Goal: Register for event/course: Sign up to attend an event or enroll in a course

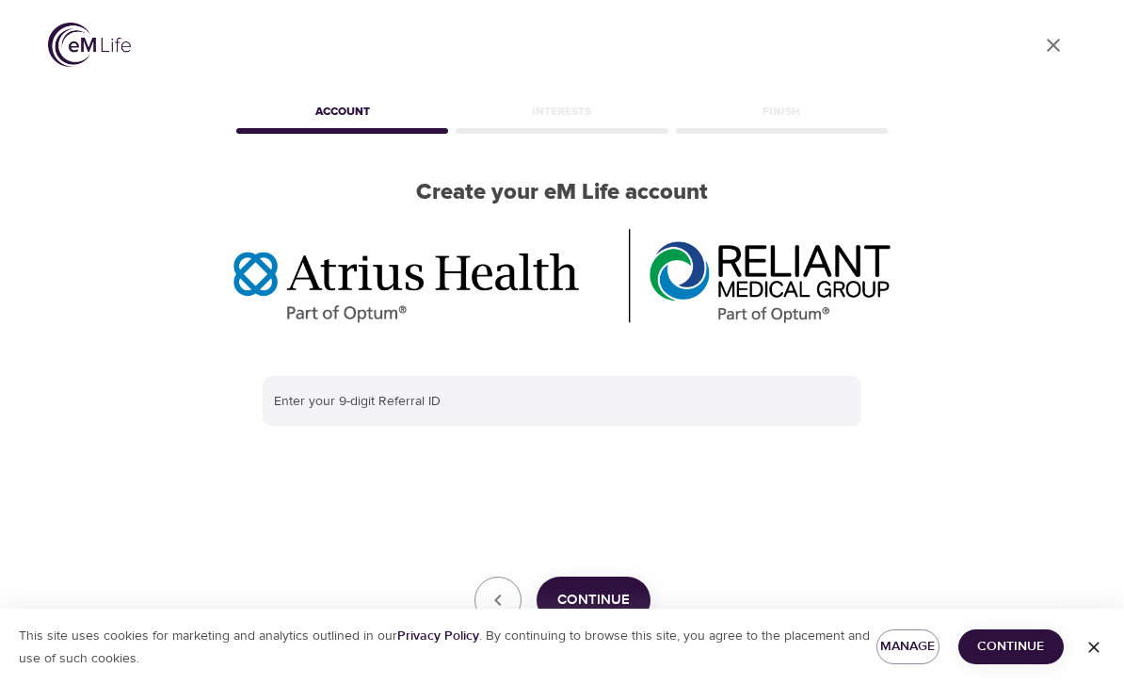
scroll to position [4, 0]
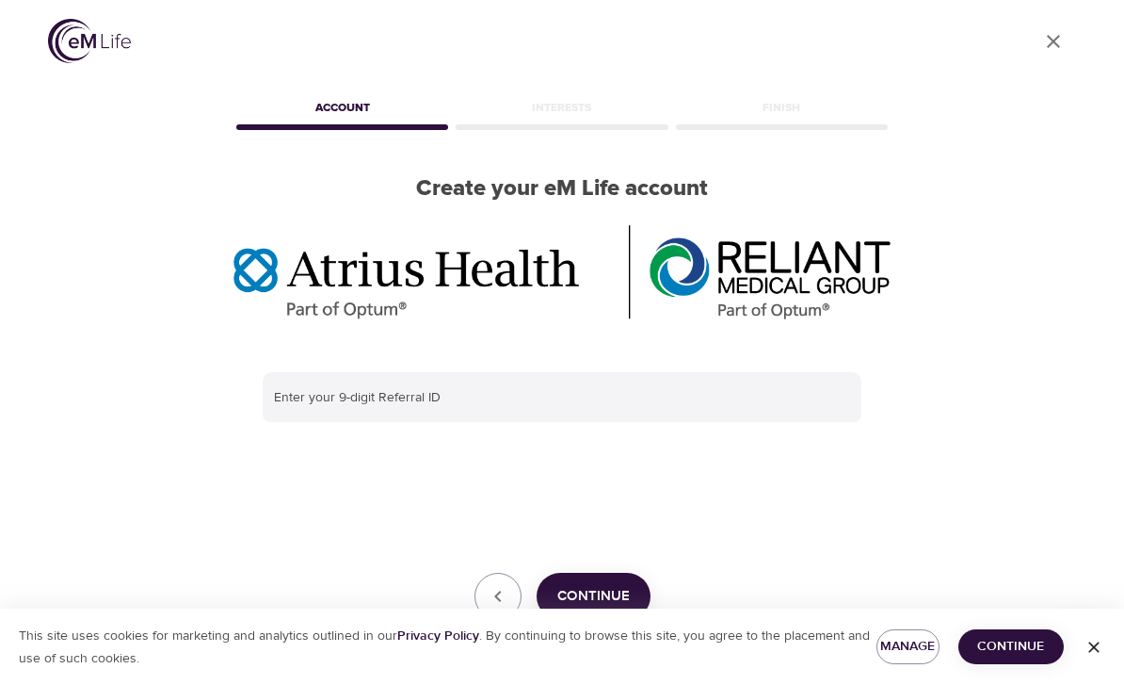
click at [430, 401] on input "text" at bounding box center [562, 397] width 599 height 51
type input "294659193"
click at [598, 598] on span "Continue" at bounding box center [593, 596] width 73 height 24
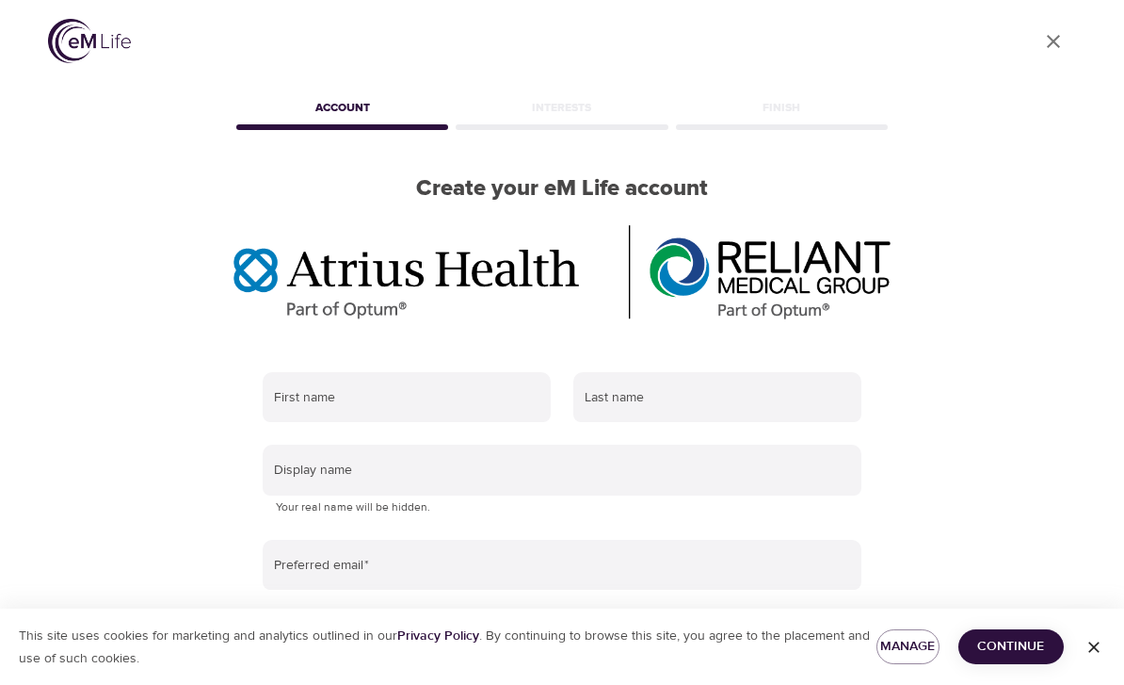
click at [400, 398] on input "text" at bounding box center [407, 397] width 288 height 51
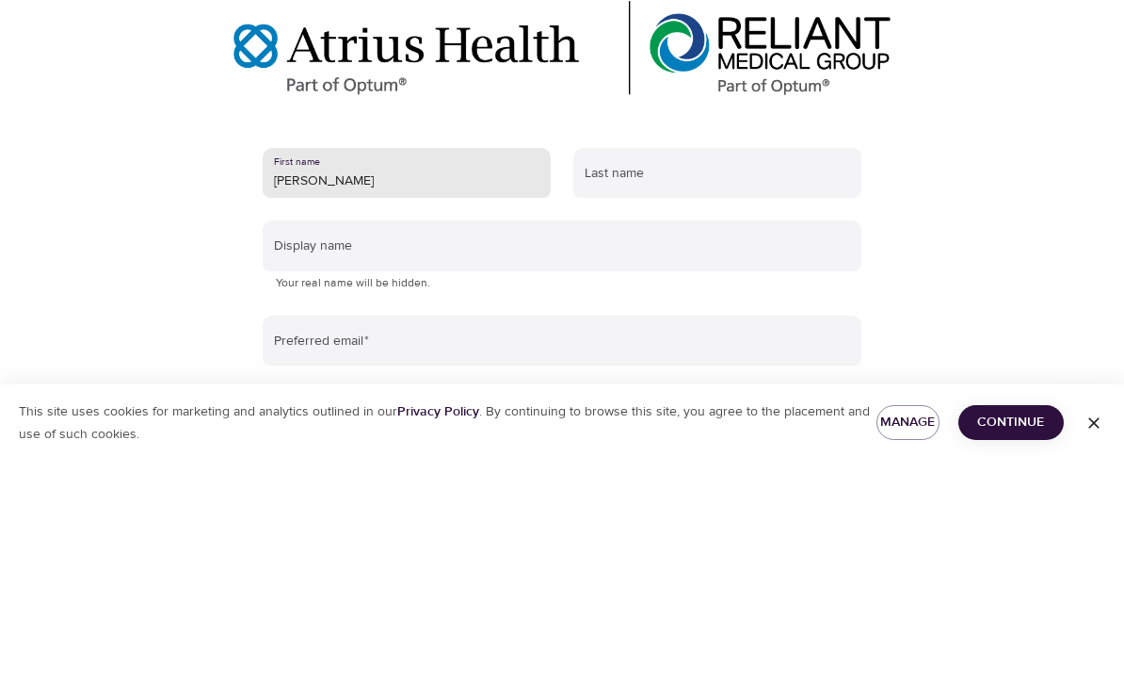
type input "[PERSON_NAME]"
click at [638, 372] on input "text" at bounding box center [717, 397] width 288 height 51
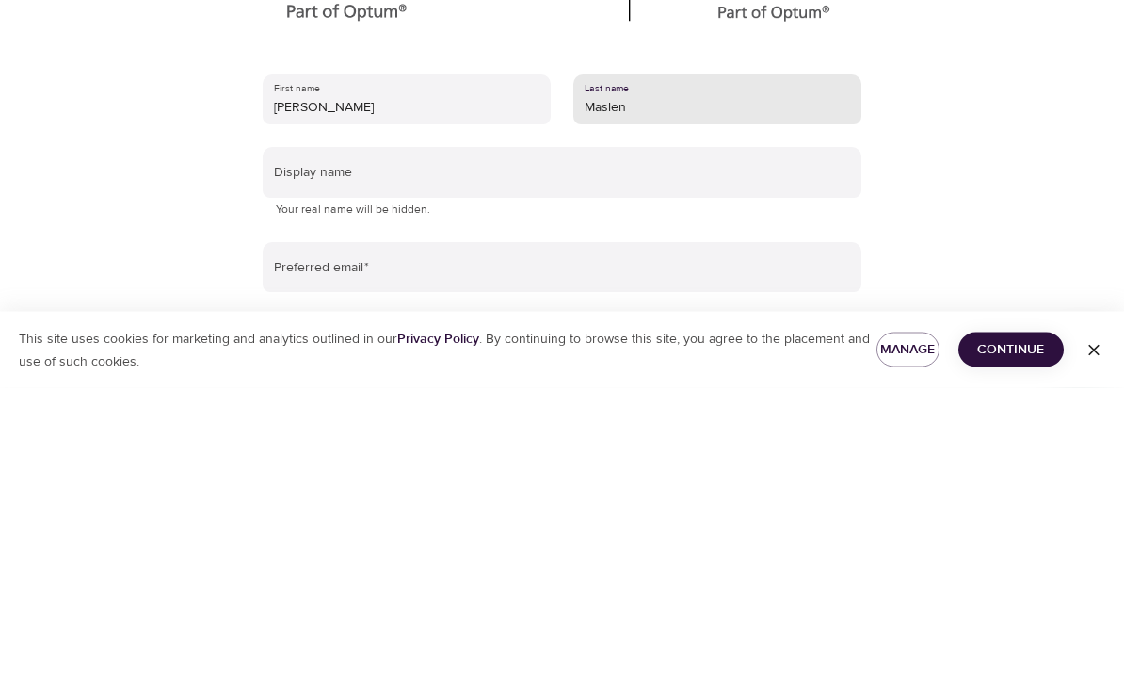
type input "Maslen"
click at [317, 444] on input "text" at bounding box center [562, 469] width 599 height 51
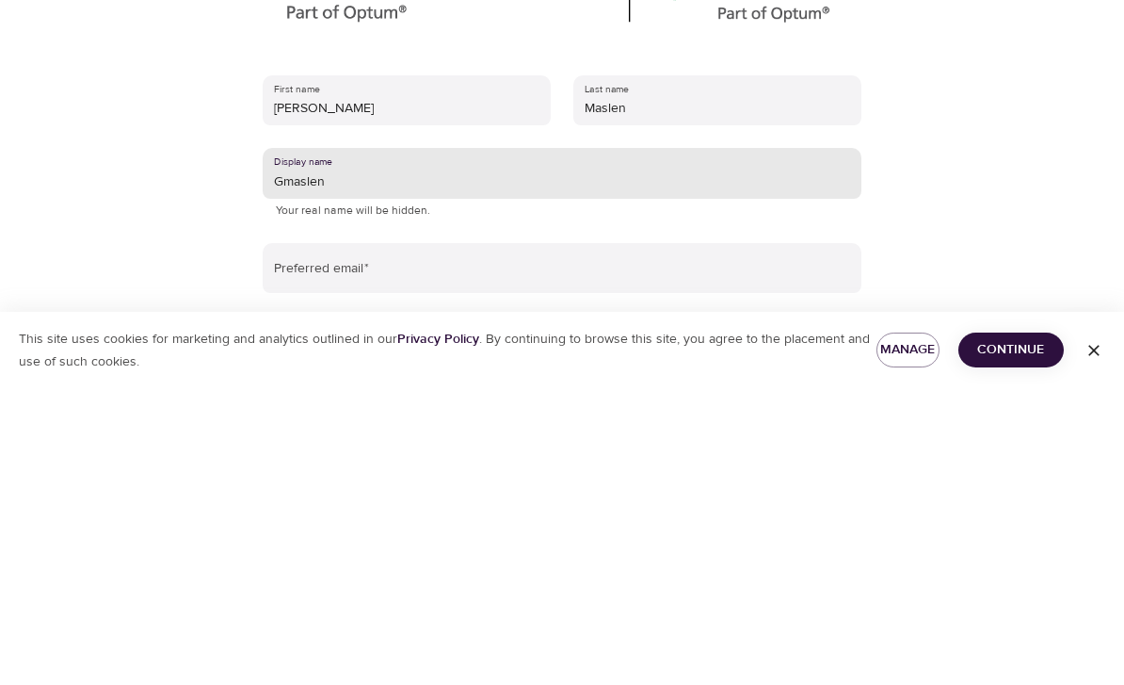
type input "Gmaslen"
click at [395, 540] on input "email" at bounding box center [562, 565] width 599 height 51
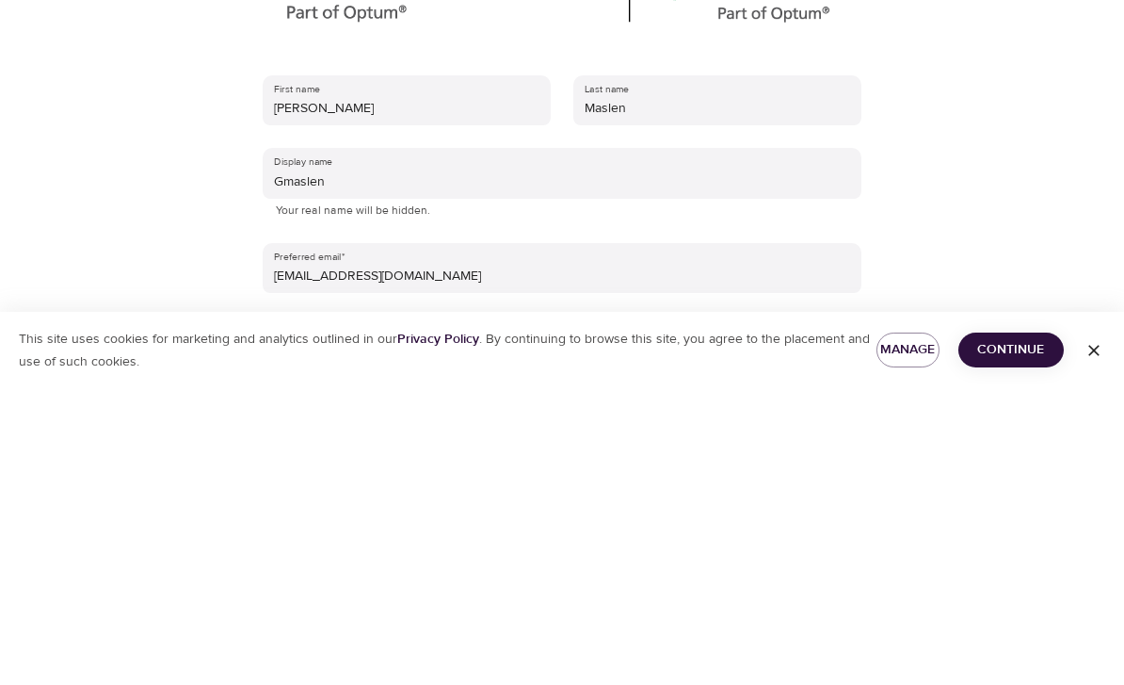
scroll to position [228, 0]
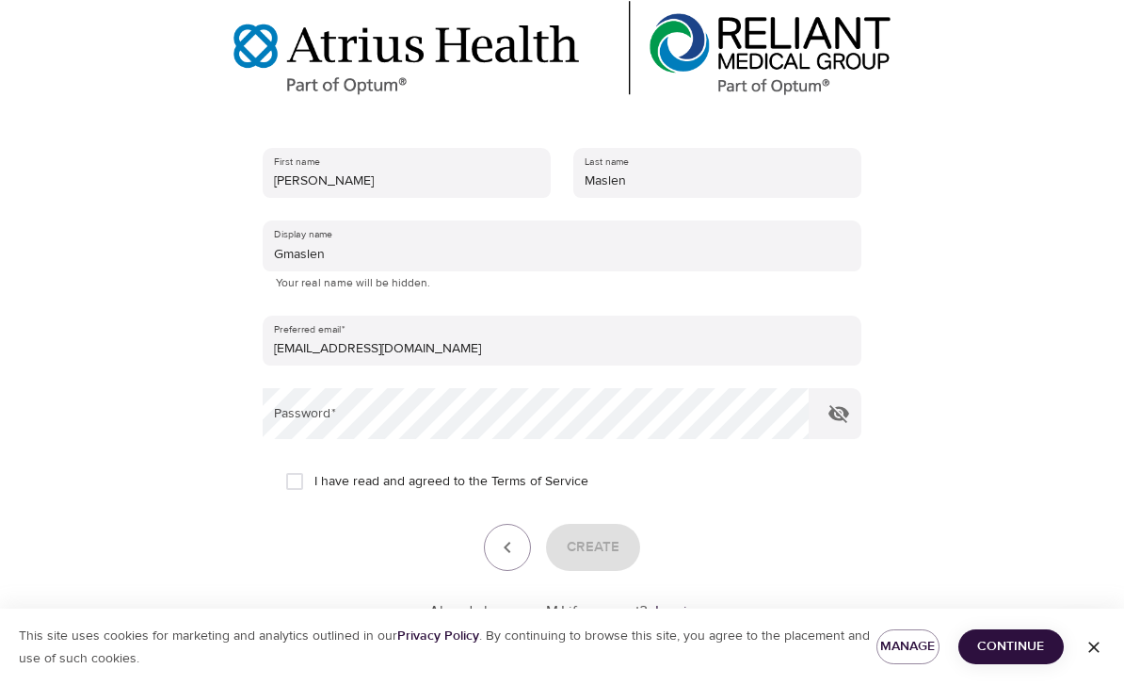
type input "[EMAIL_ADDRESS][DOMAIN_NAME]"
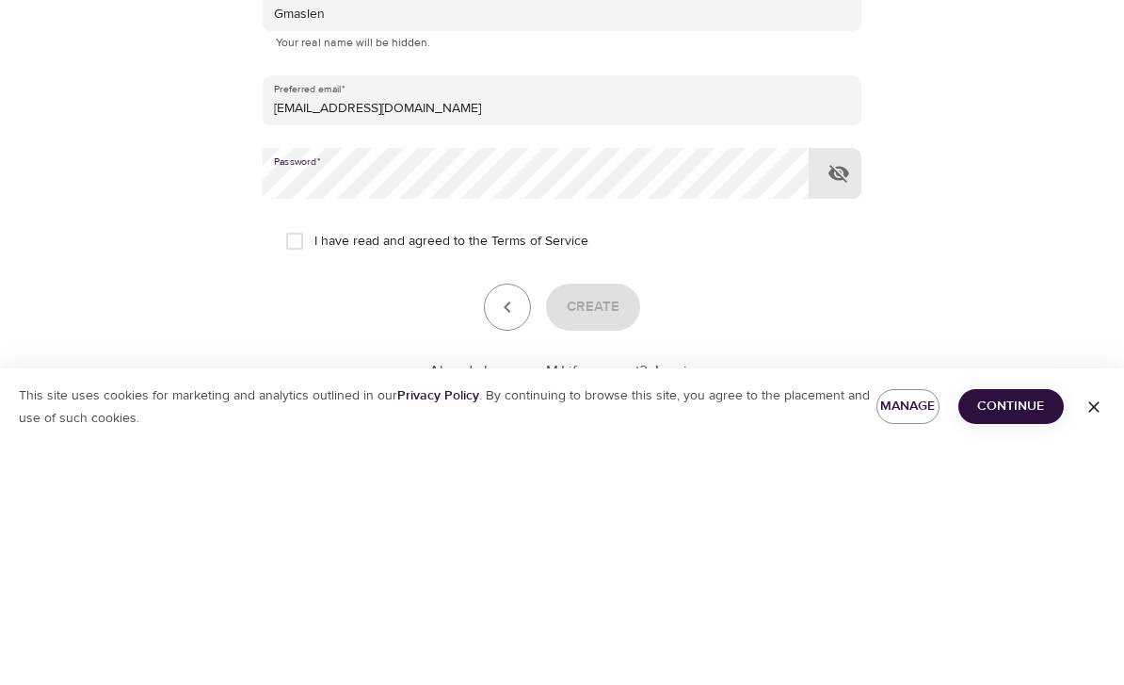
click at [304, 461] on input "I have read and agreed to the Terms of Service" at bounding box center [295, 481] width 40 height 40
checkbox input "true"
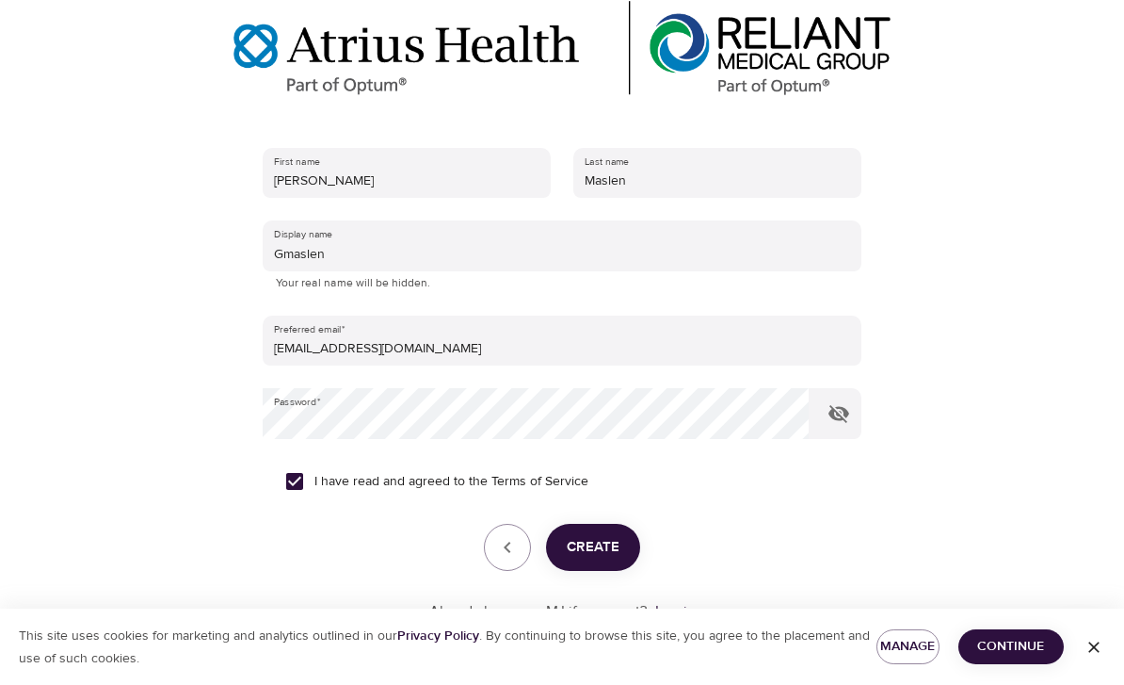
click at [603, 557] on button "Create" at bounding box center [593, 547] width 94 height 47
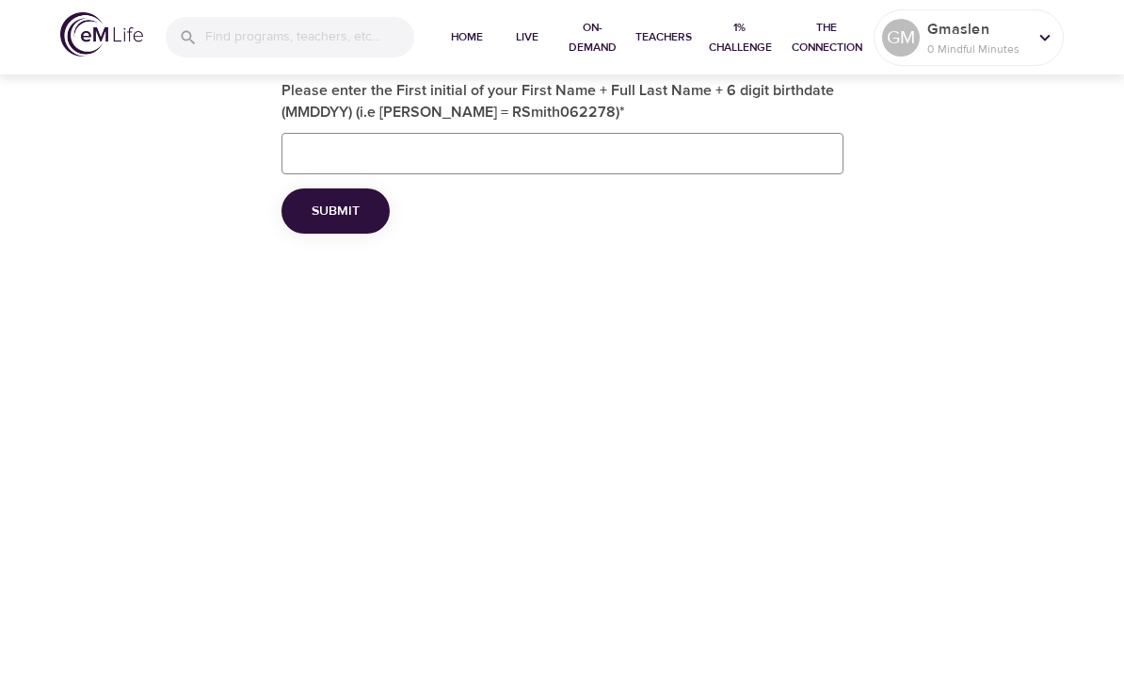
click at [330, 146] on input "Please enter the First initial of your First Name + Full Last Name + 6 digit bi…" at bounding box center [563, 153] width 562 height 41
type input "Gmaslen081458"
click at [346, 213] on span "Submit" at bounding box center [336, 212] width 48 height 24
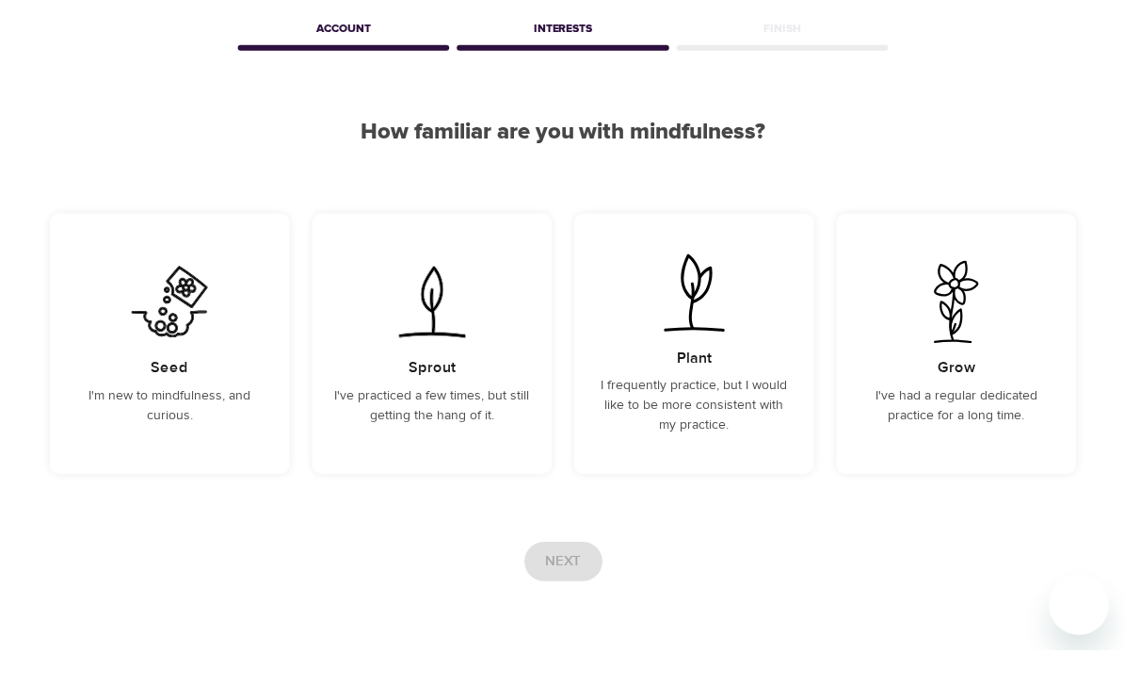
scroll to position [52, 0]
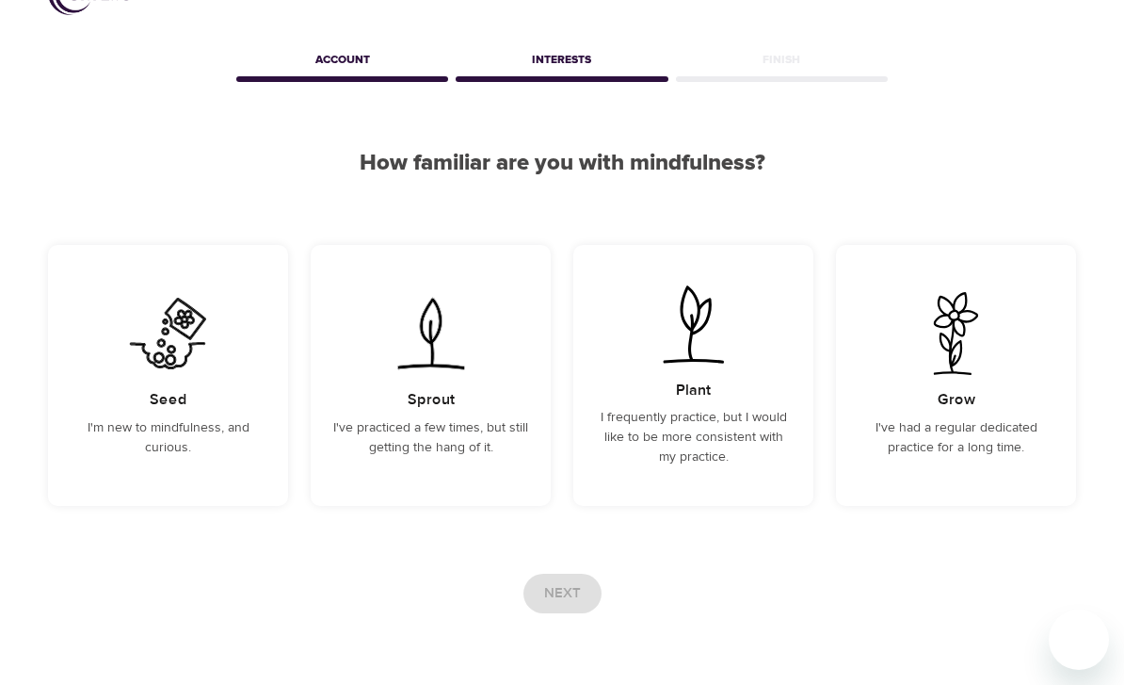
click at [181, 413] on div "Seed I'm new to mindfulness, and curious." at bounding box center [168, 375] width 240 height 261
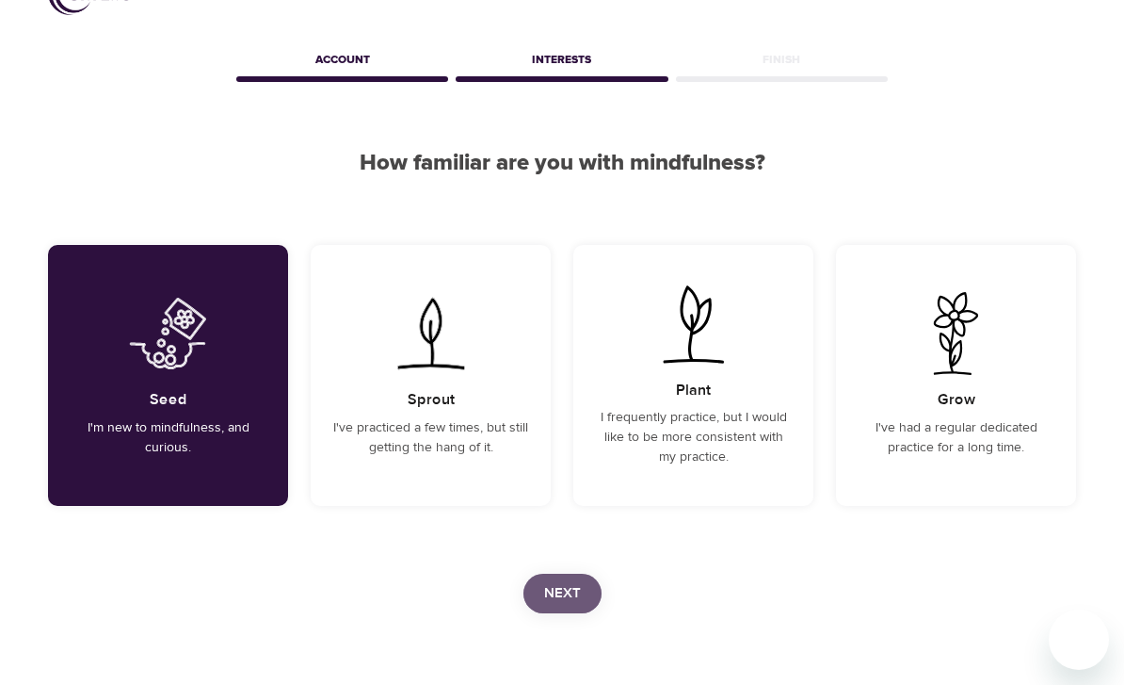
click at [568, 601] on span "Next" at bounding box center [562, 593] width 37 height 24
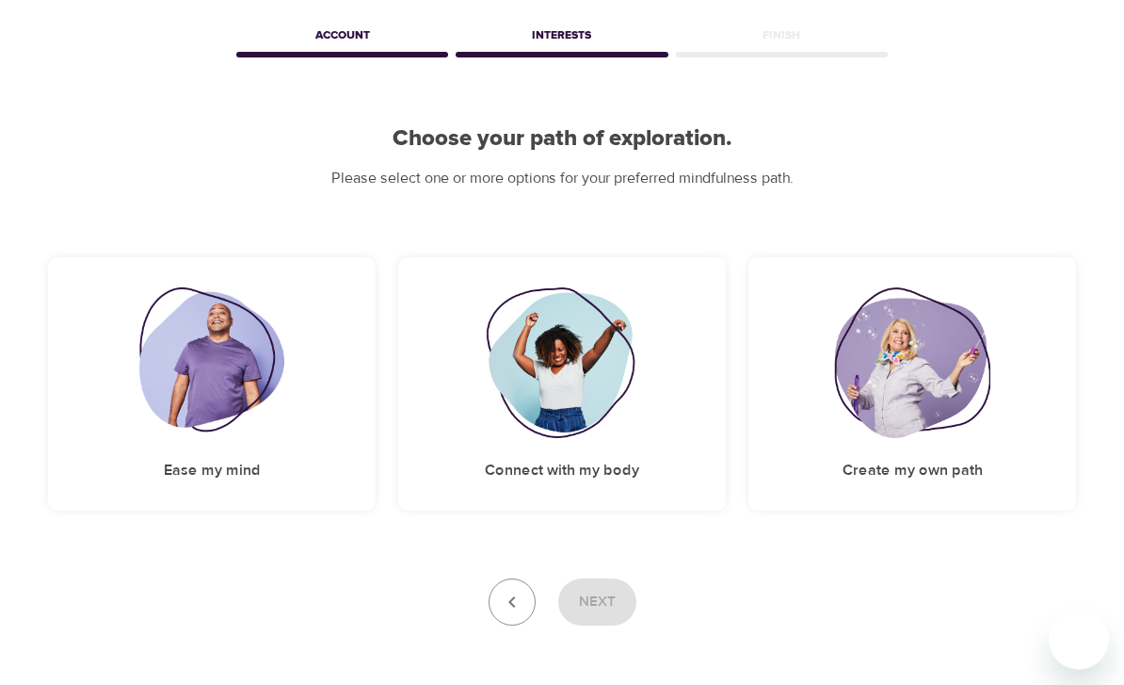
scroll to position [88, 0]
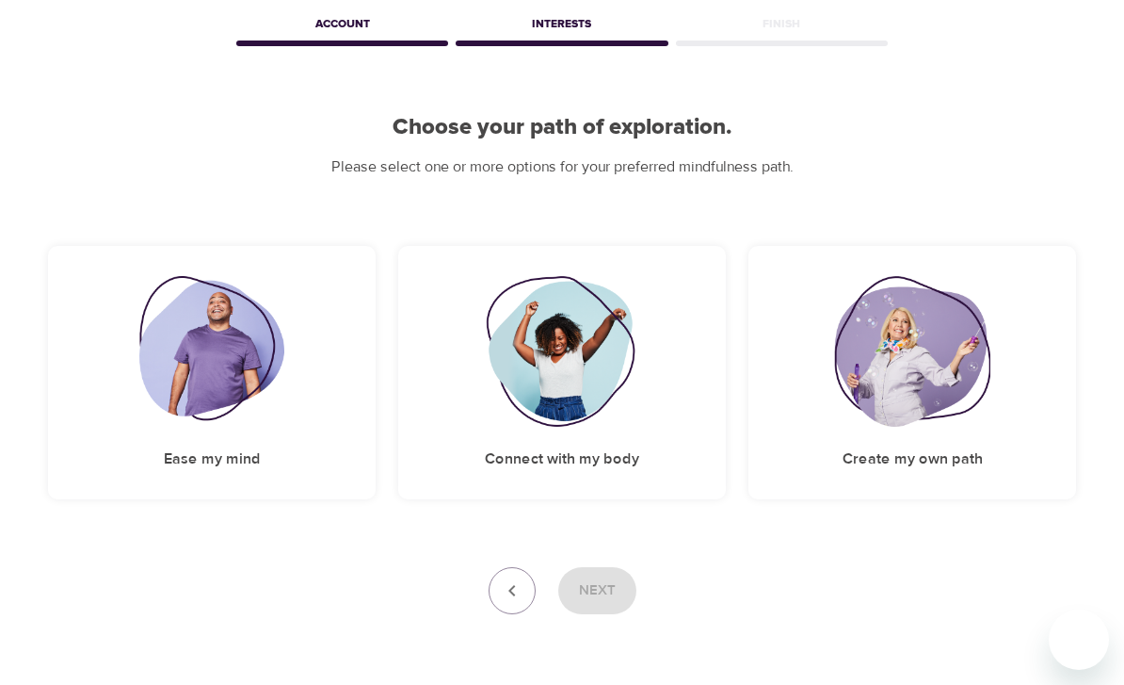
click at [209, 352] on img at bounding box center [212, 351] width 146 height 151
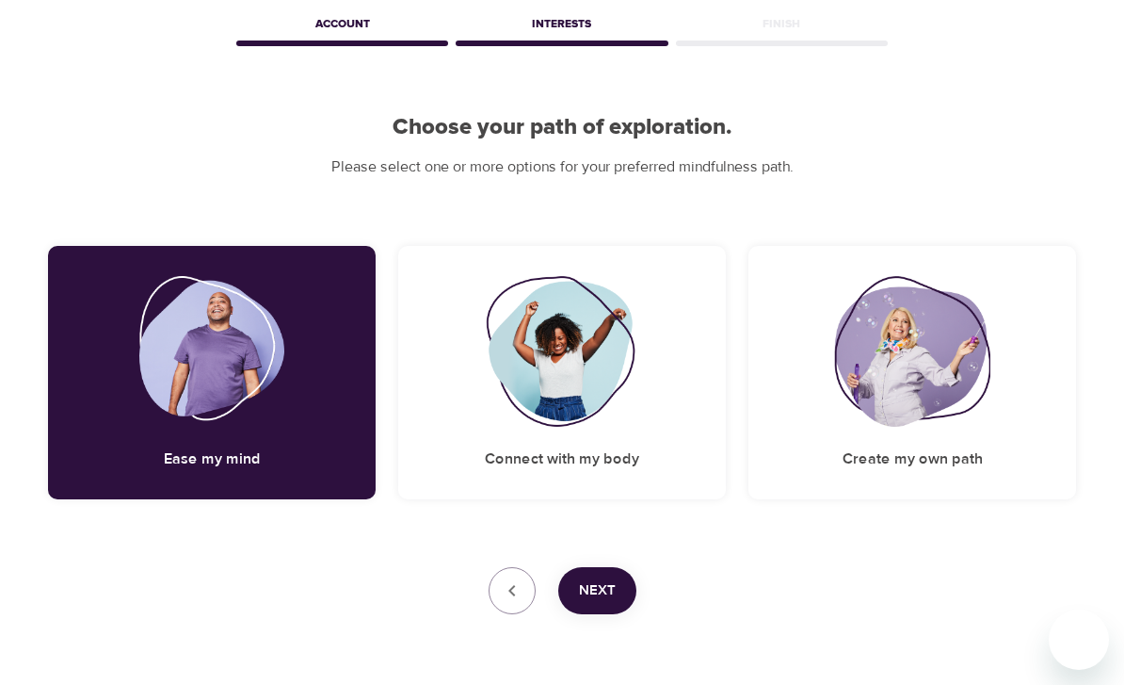
click at [573, 346] on img at bounding box center [562, 351] width 153 height 151
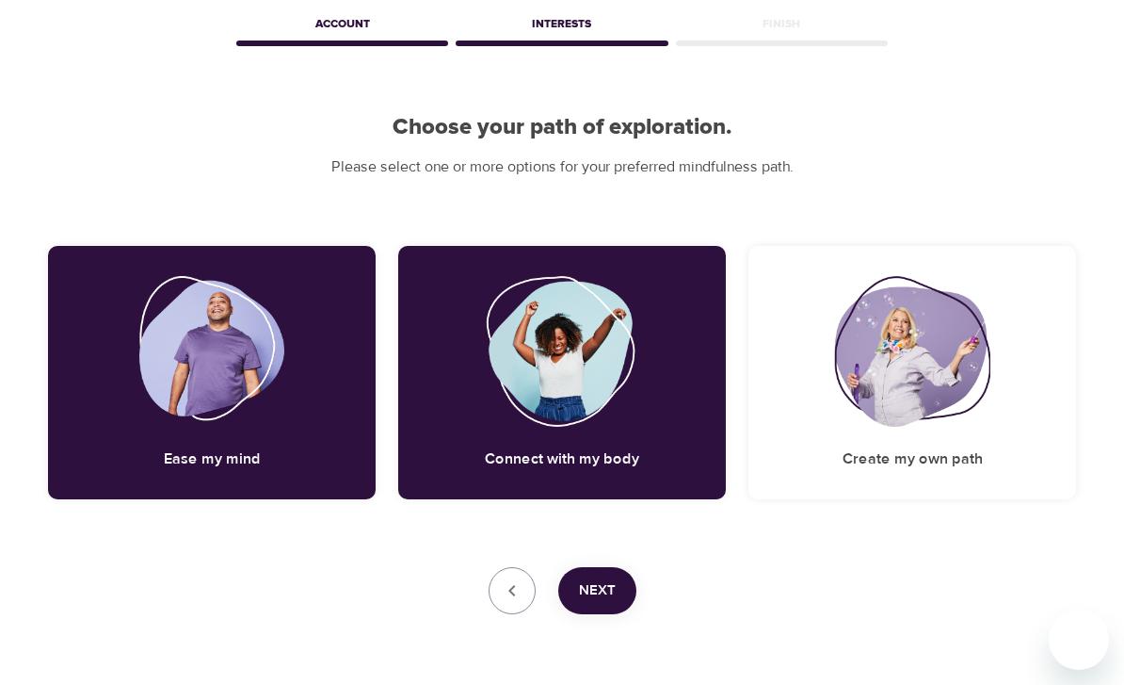
click at [618, 590] on button "Next" at bounding box center [597, 590] width 78 height 47
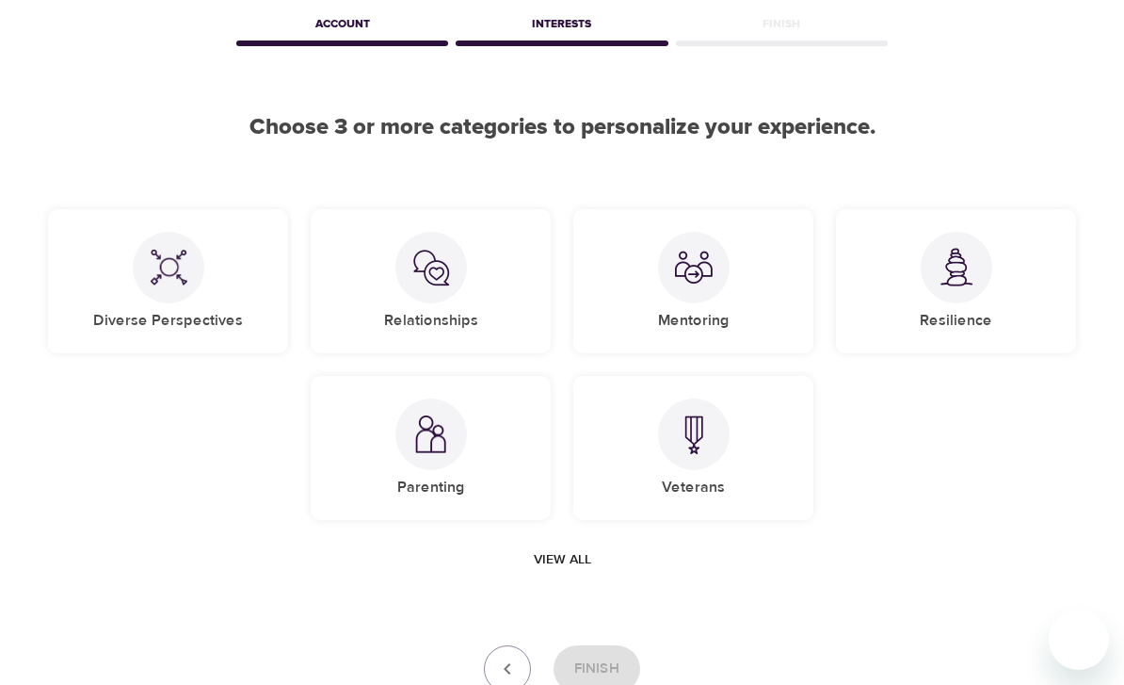
click at [698, 449] on img at bounding box center [694, 434] width 38 height 39
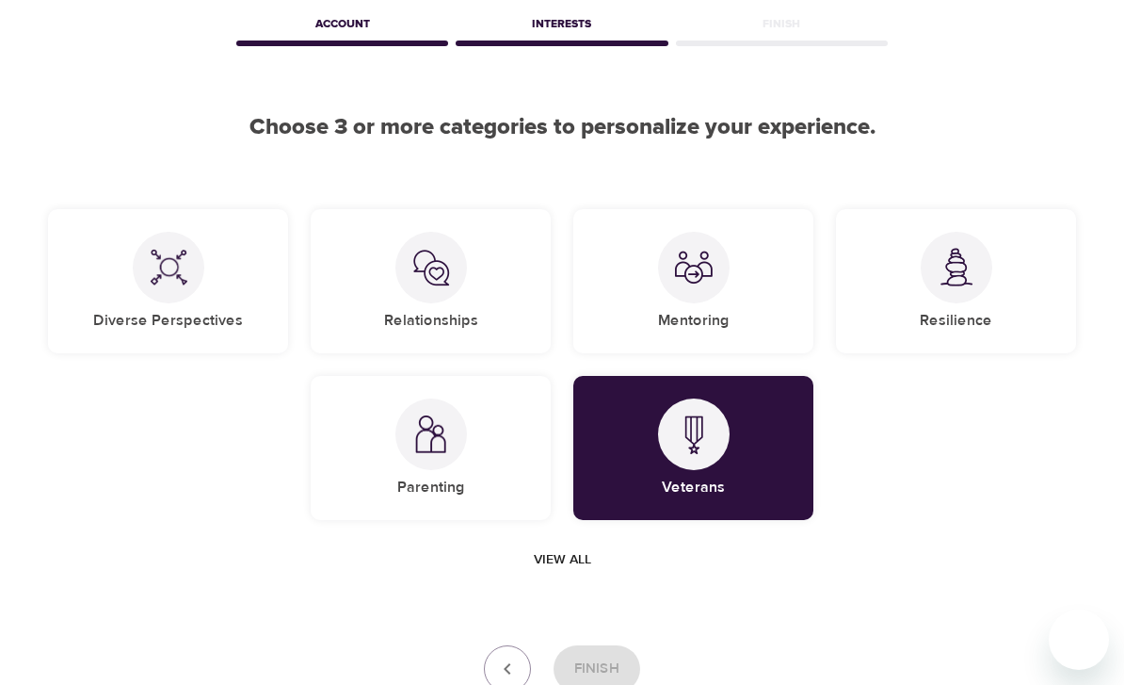
click at [562, 563] on span "View all" at bounding box center [562, 560] width 57 height 24
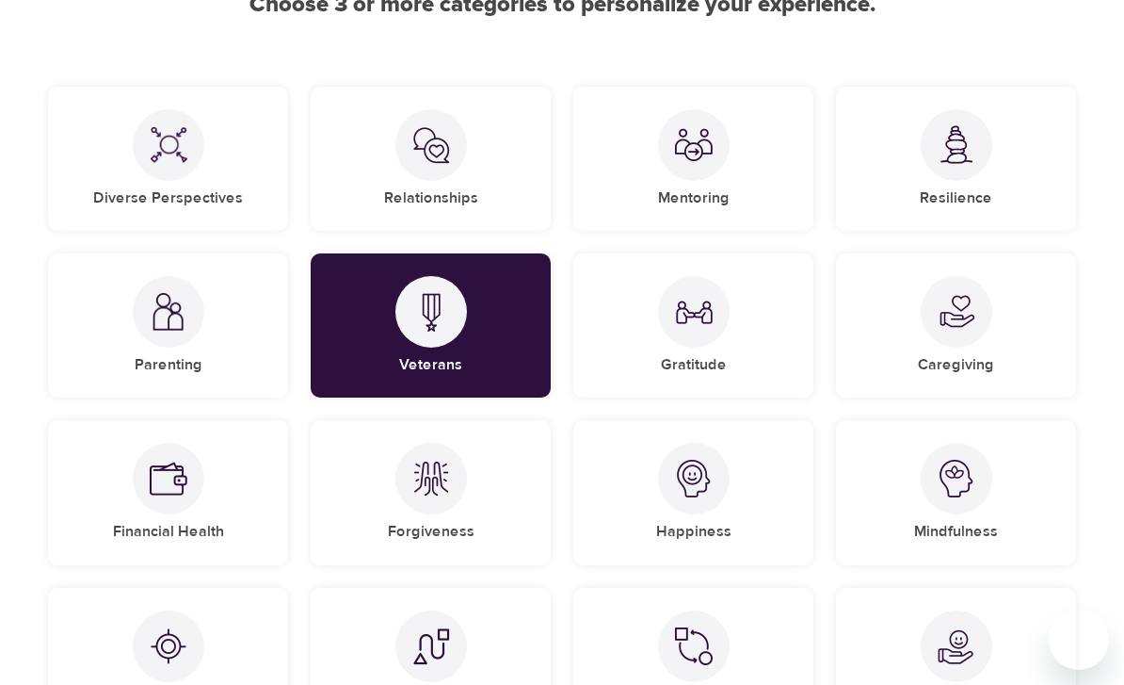
scroll to position [209, 0]
click at [433, 340] on div at bounding box center [432, 313] width 72 height 72
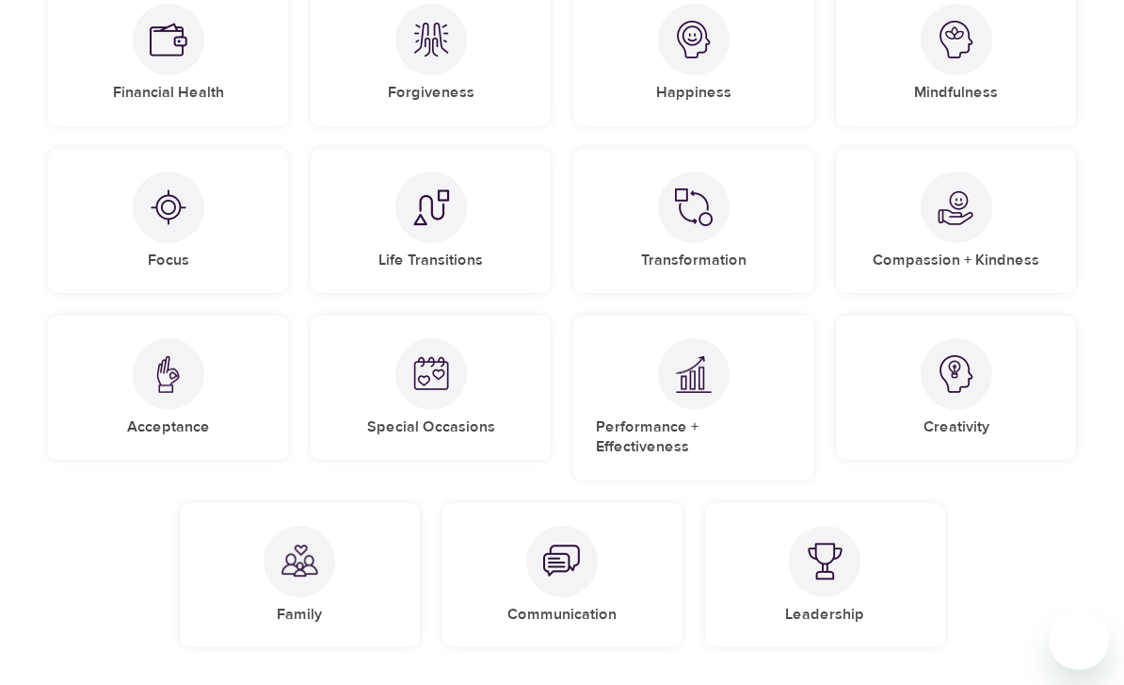
scroll to position [668, 0]
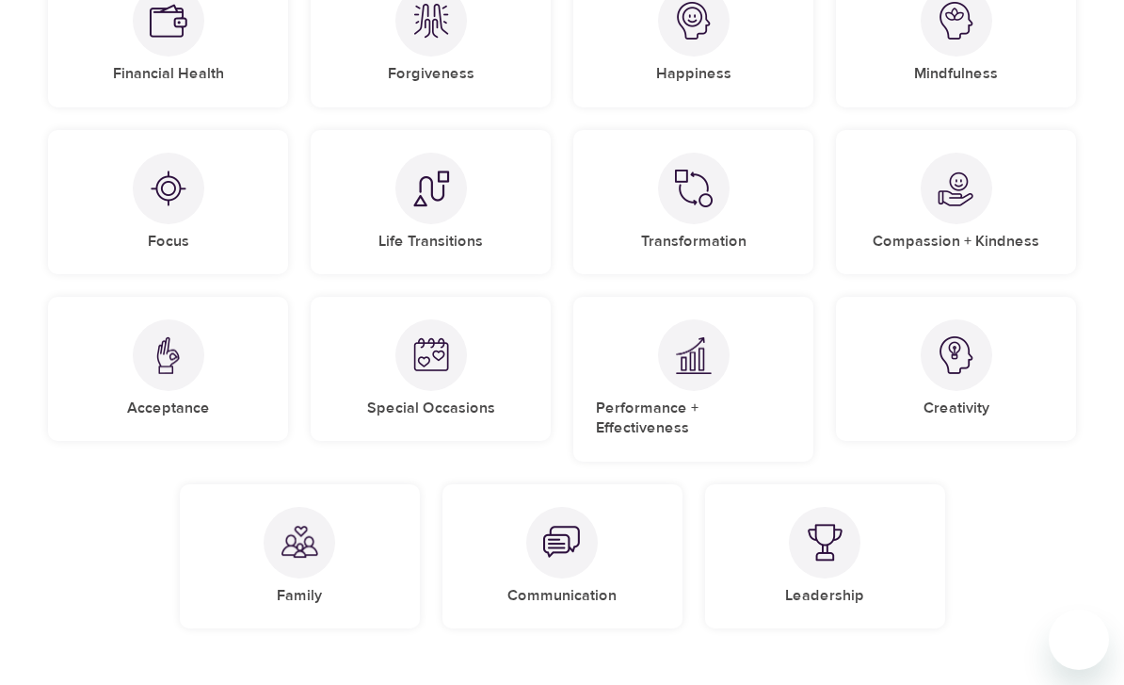
click at [580, 527] on img at bounding box center [562, 543] width 38 height 38
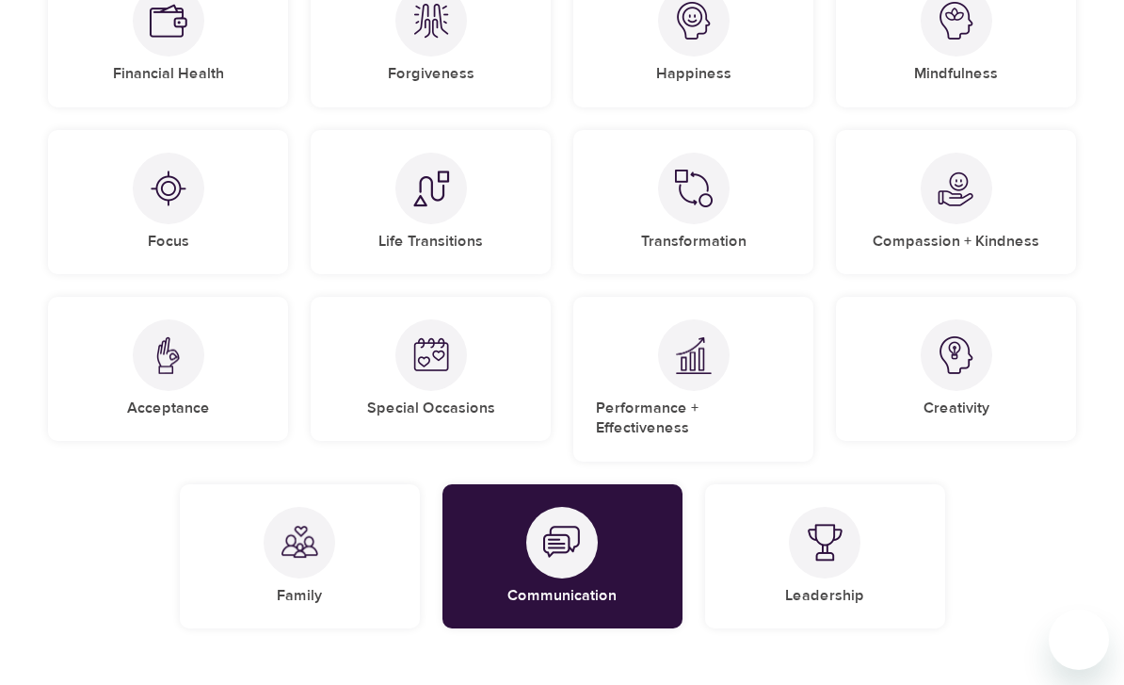
click at [303, 535] on img at bounding box center [300, 543] width 38 height 38
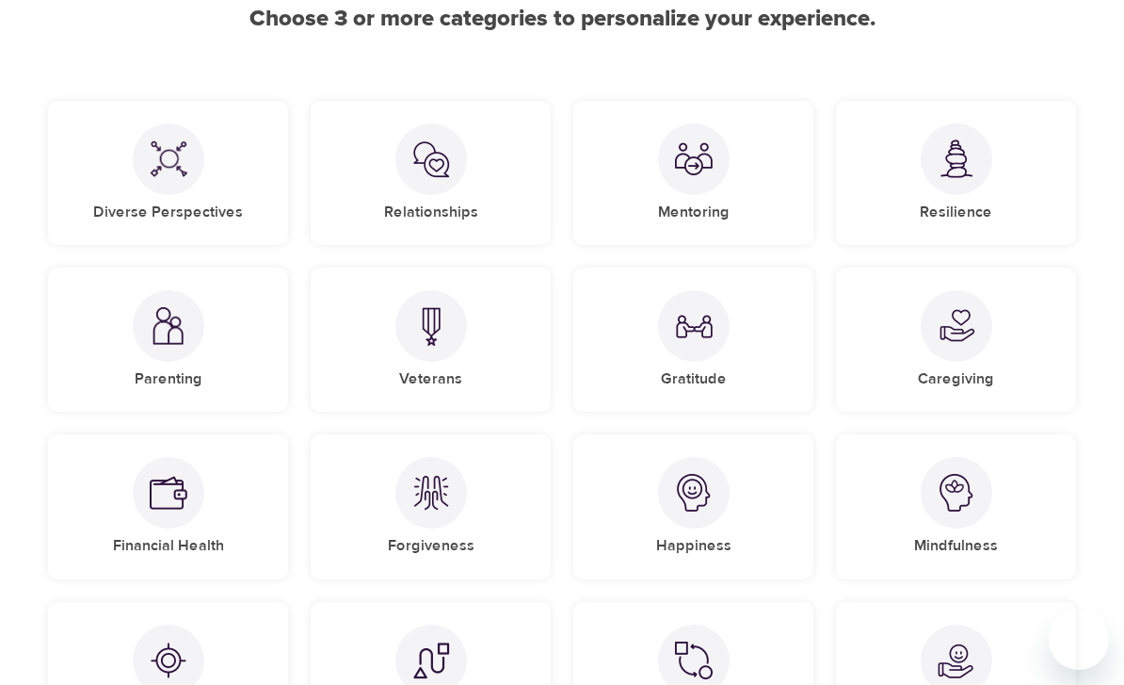
scroll to position [197, 0]
click at [440, 332] on img at bounding box center [431, 325] width 38 height 39
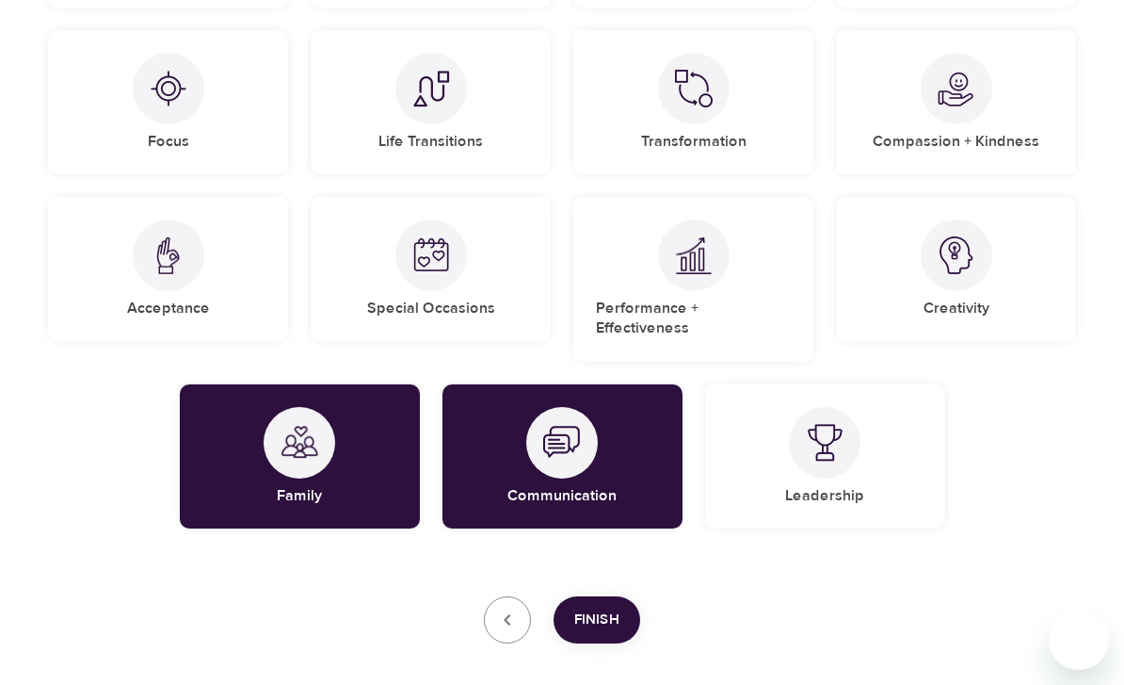
scroll to position [776, 0]
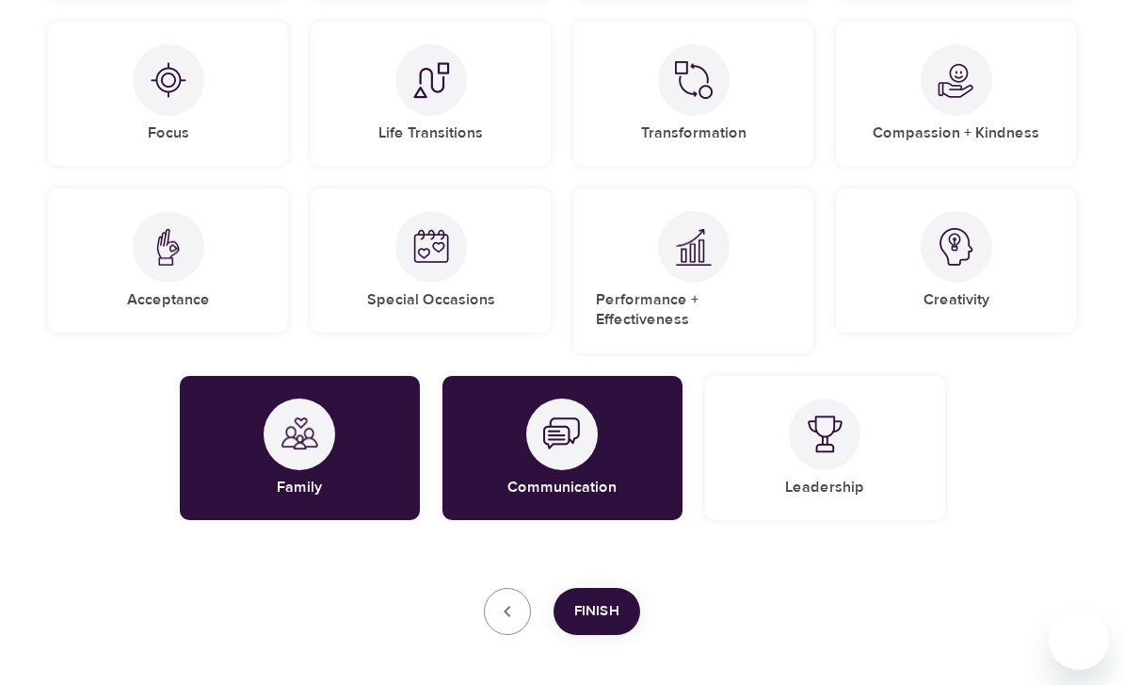
click at [617, 599] on span "Finish" at bounding box center [596, 611] width 45 height 24
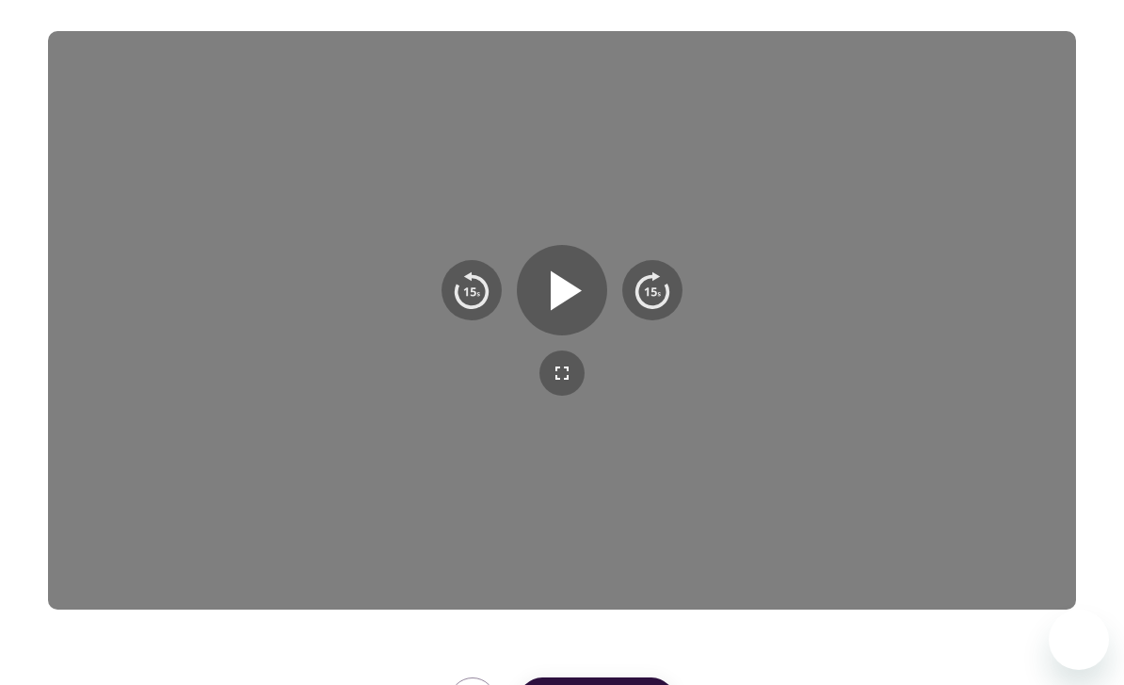
scroll to position [301, 0]
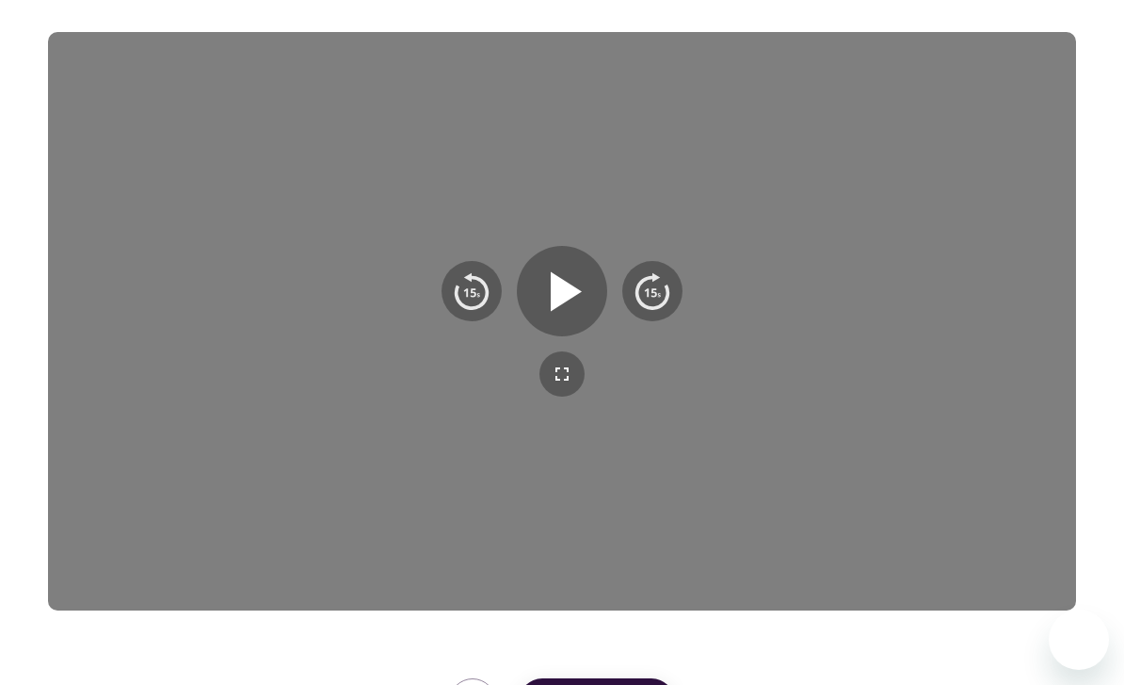
click at [557, 282] on icon "button" at bounding box center [566, 291] width 31 height 40
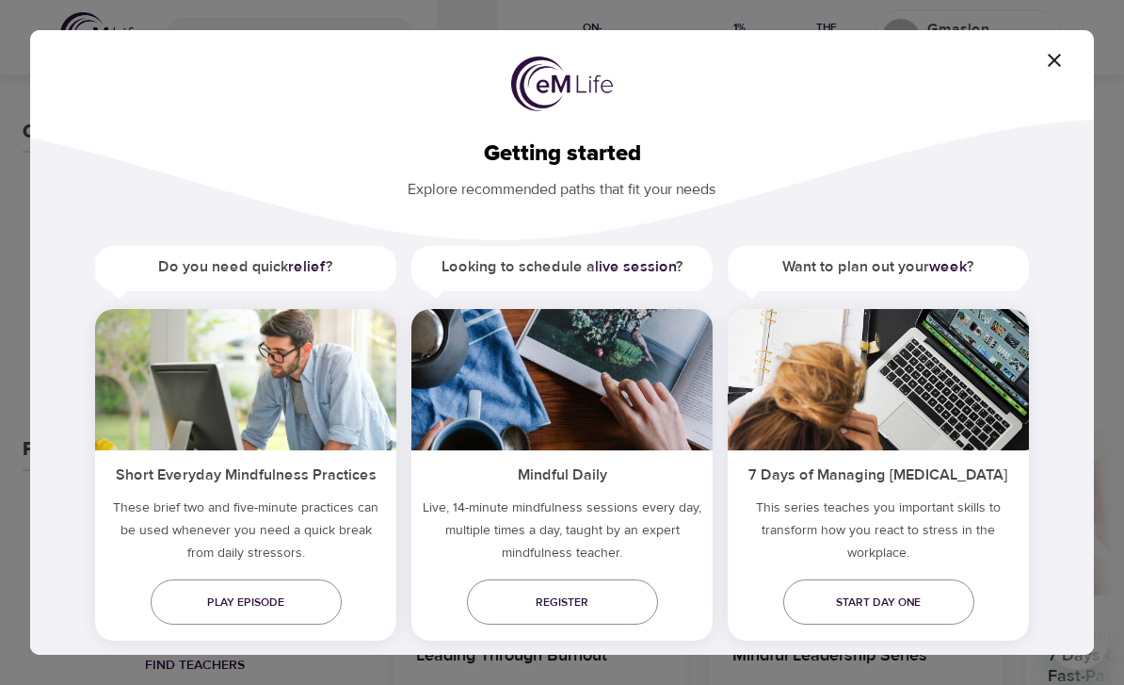
scroll to position [398, 0]
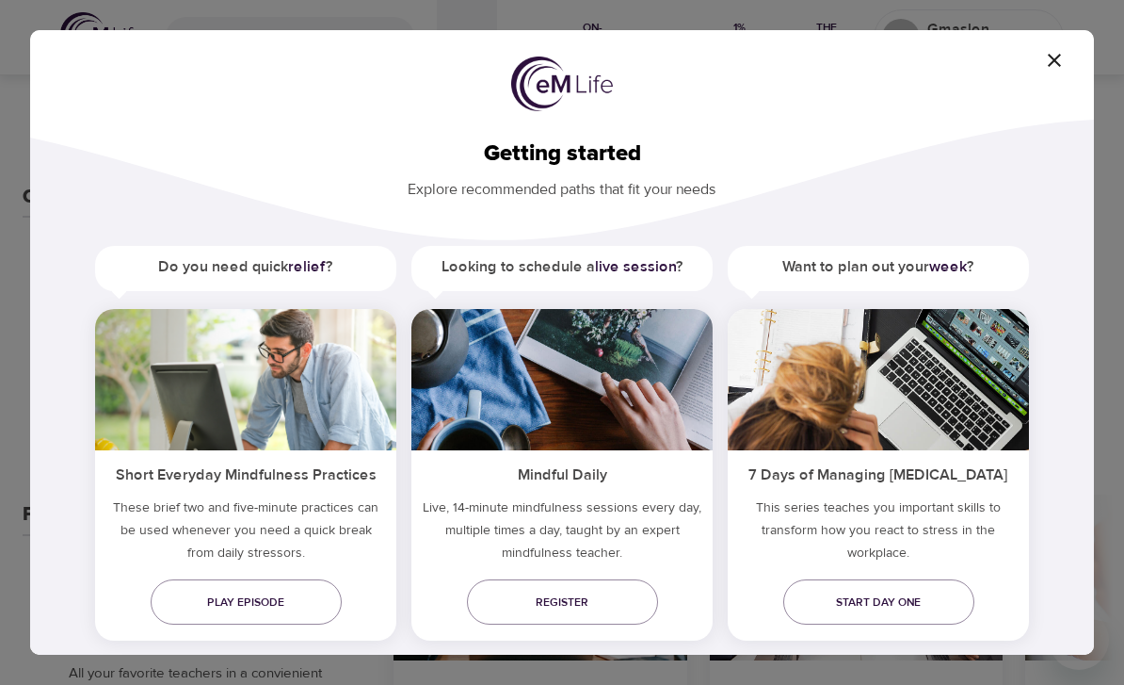
click at [1048, 66] on icon "button" at bounding box center [1054, 60] width 23 height 23
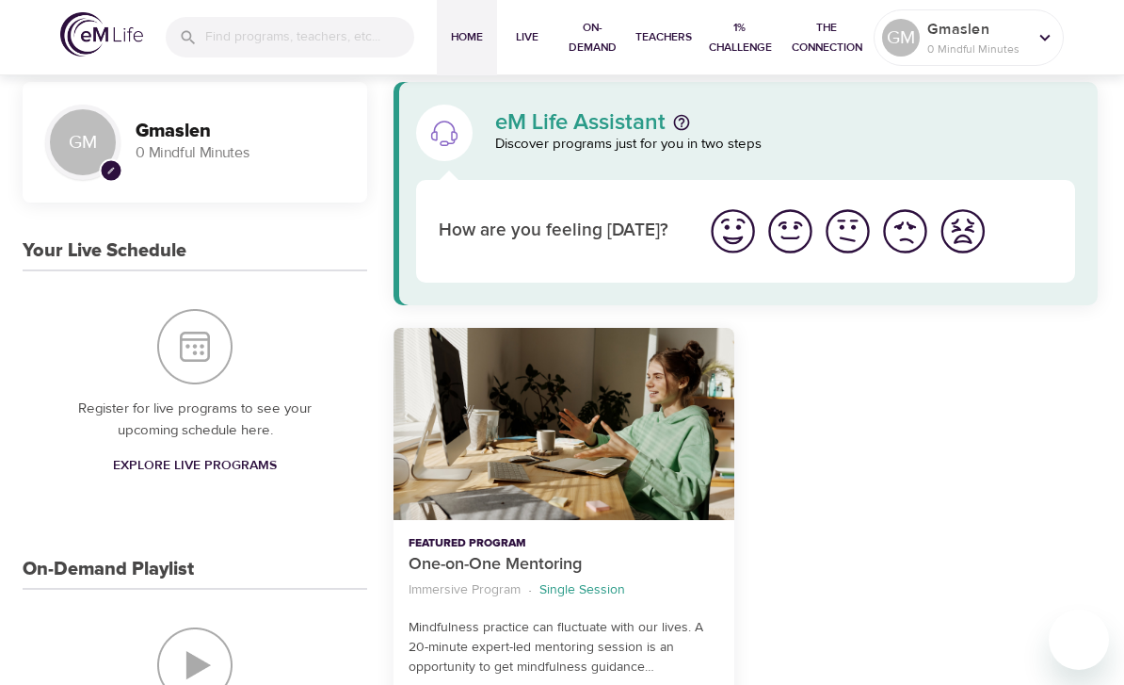
scroll to position [31, 0]
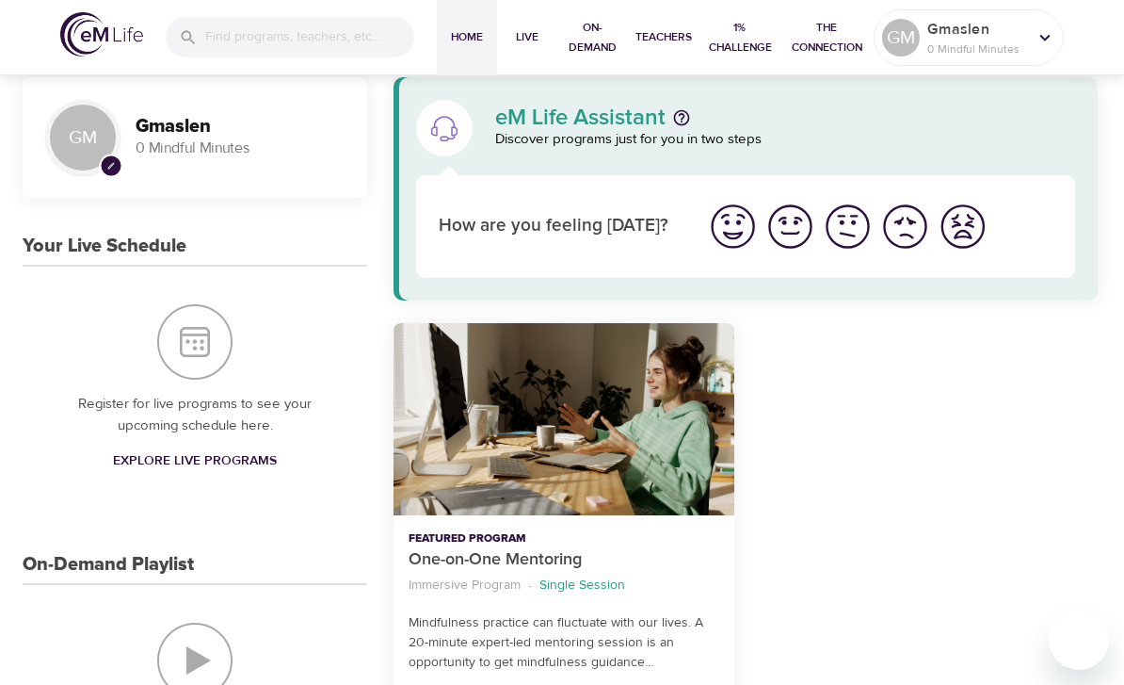
click at [794, 228] on img "I'm feeling good" at bounding box center [791, 227] width 52 height 52
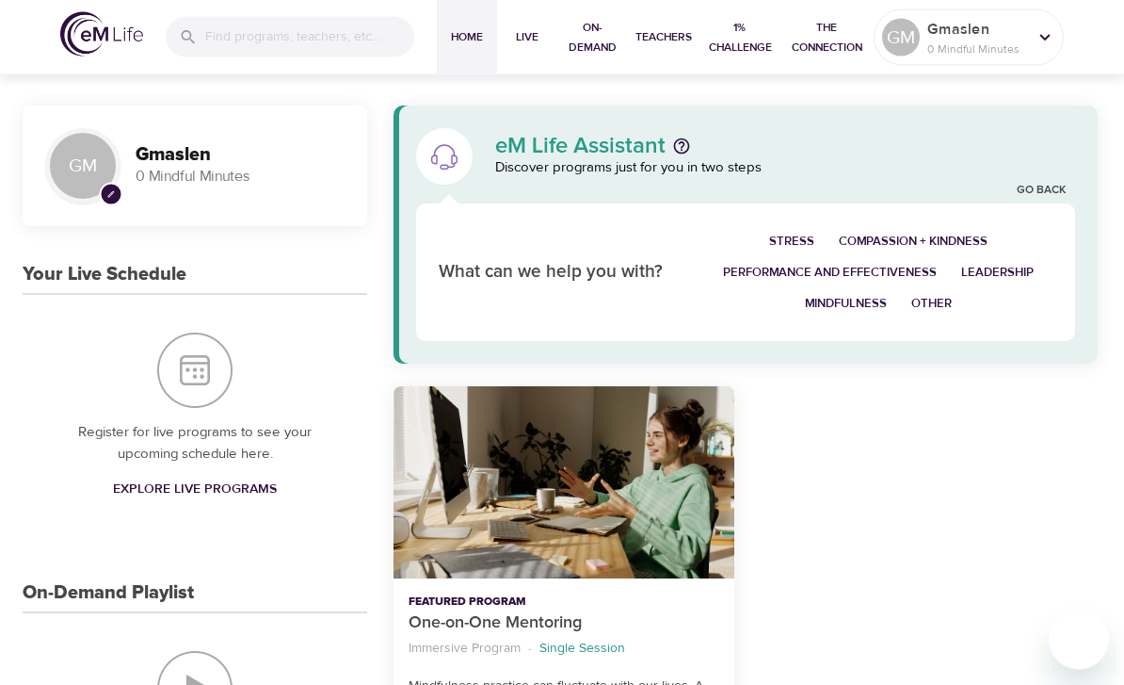
scroll to position [0, 0]
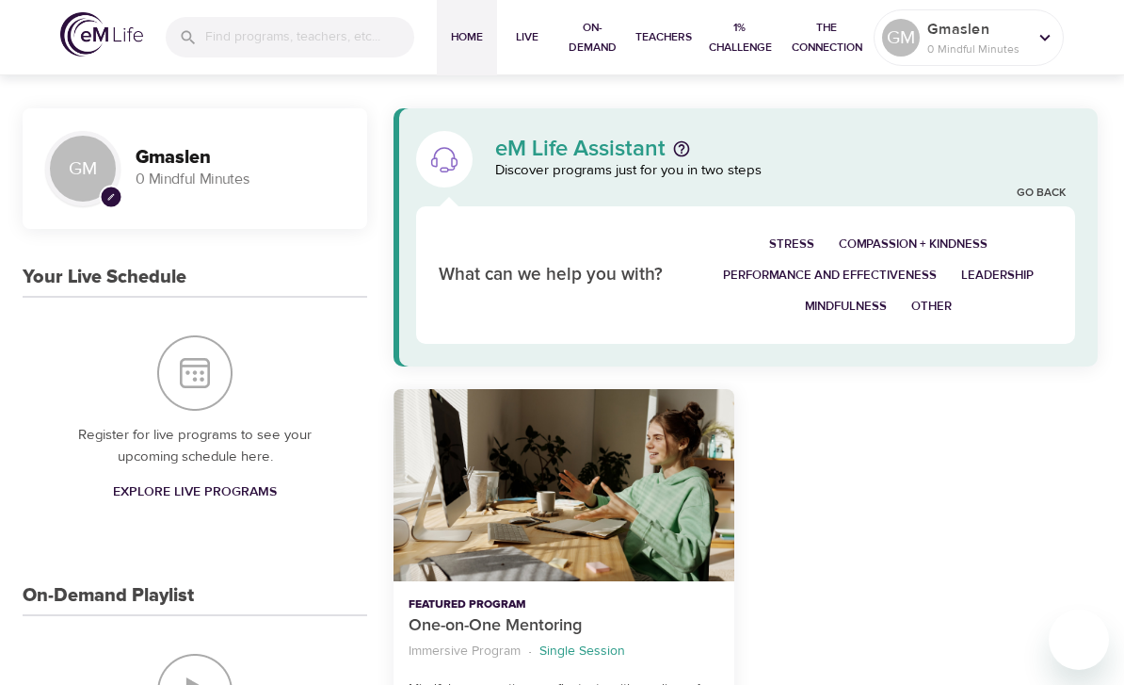
click at [255, 38] on input "search" at bounding box center [309, 37] width 209 height 40
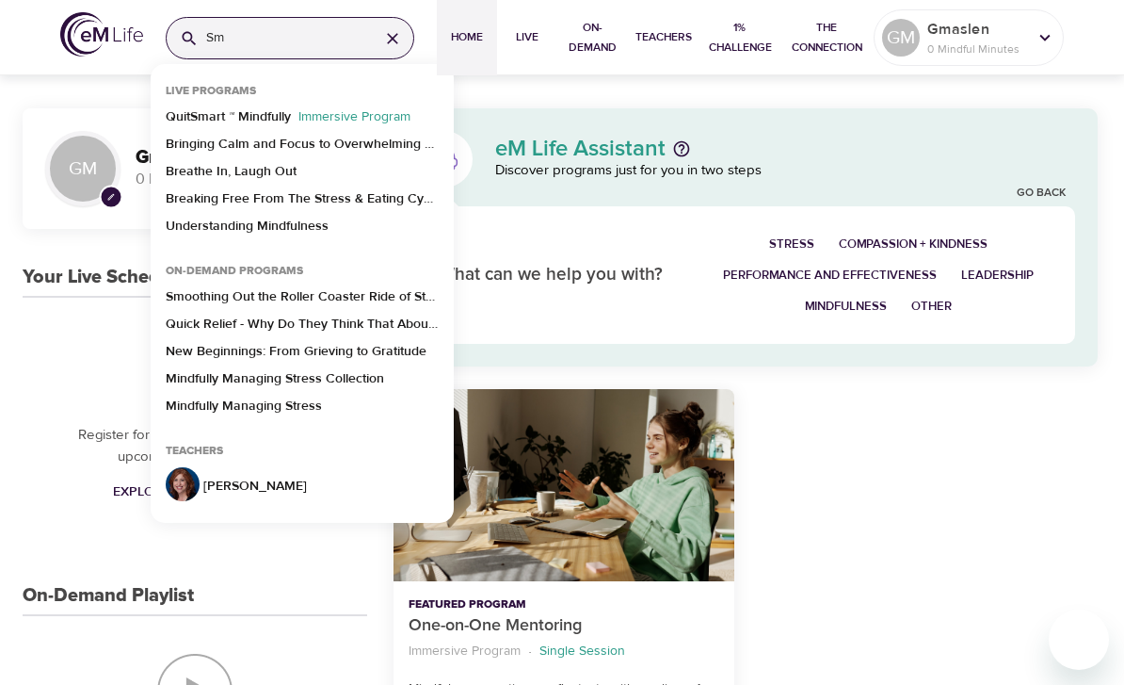
type input "S"
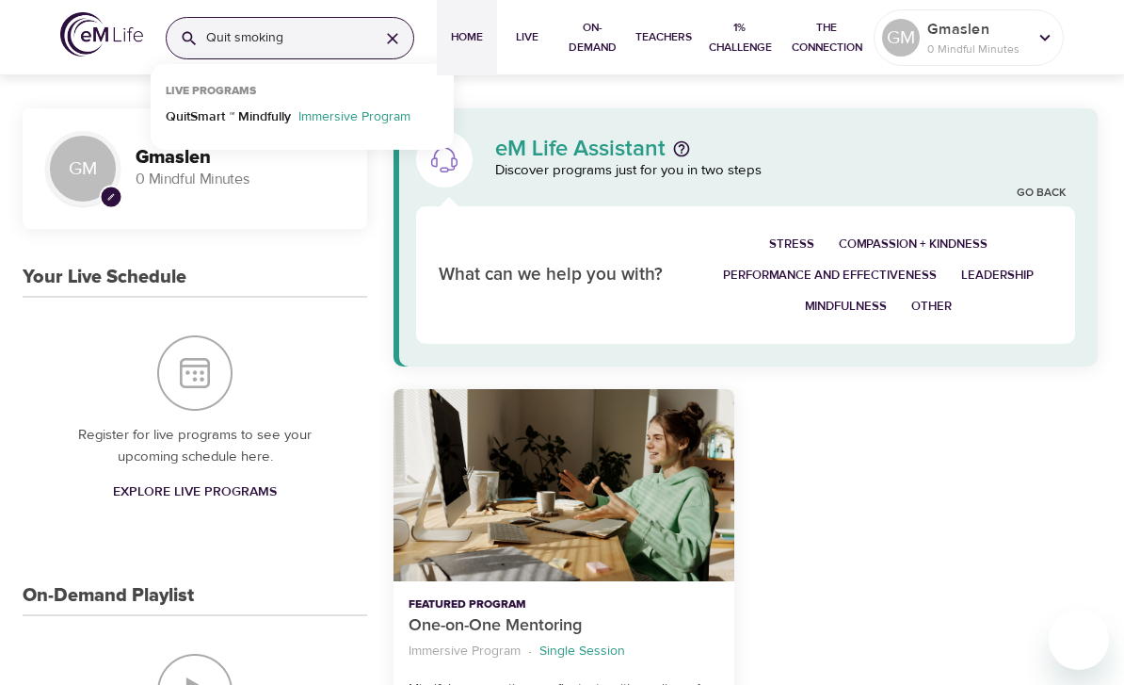
type input "Quit smoking"
click at [607, 33] on span "On-Demand" at bounding box center [593, 38] width 56 height 40
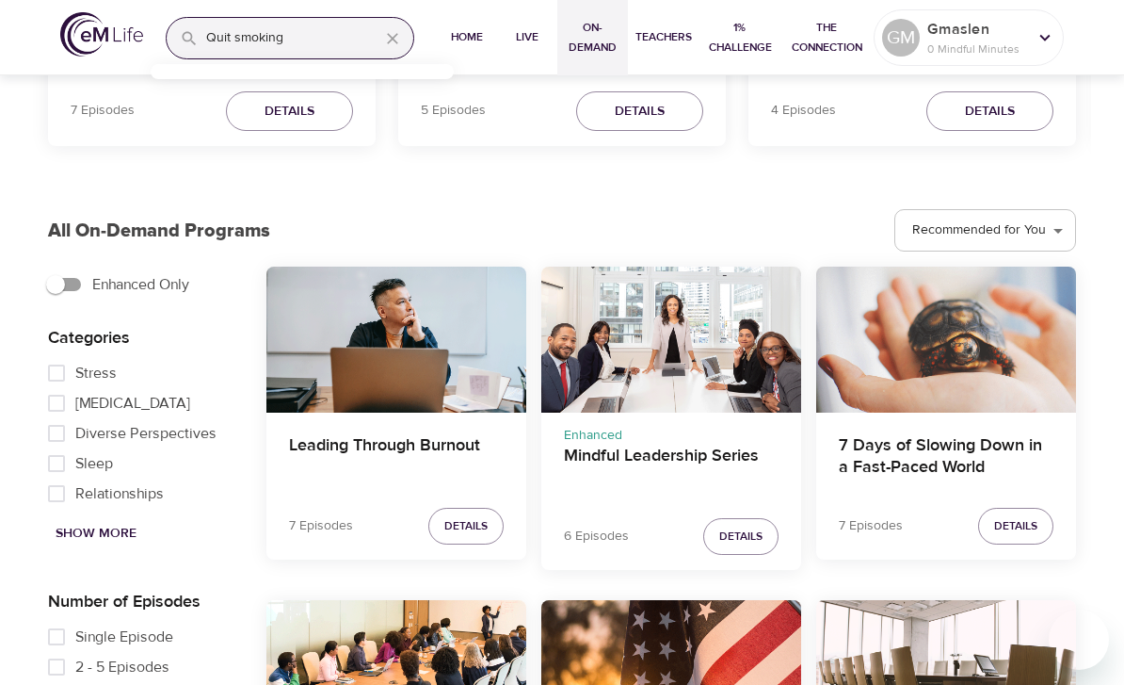
scroll to position [412, 0]
click at [730, 38] on span "1% Challenge" at bounding box center [740, 38] width 66 height 40
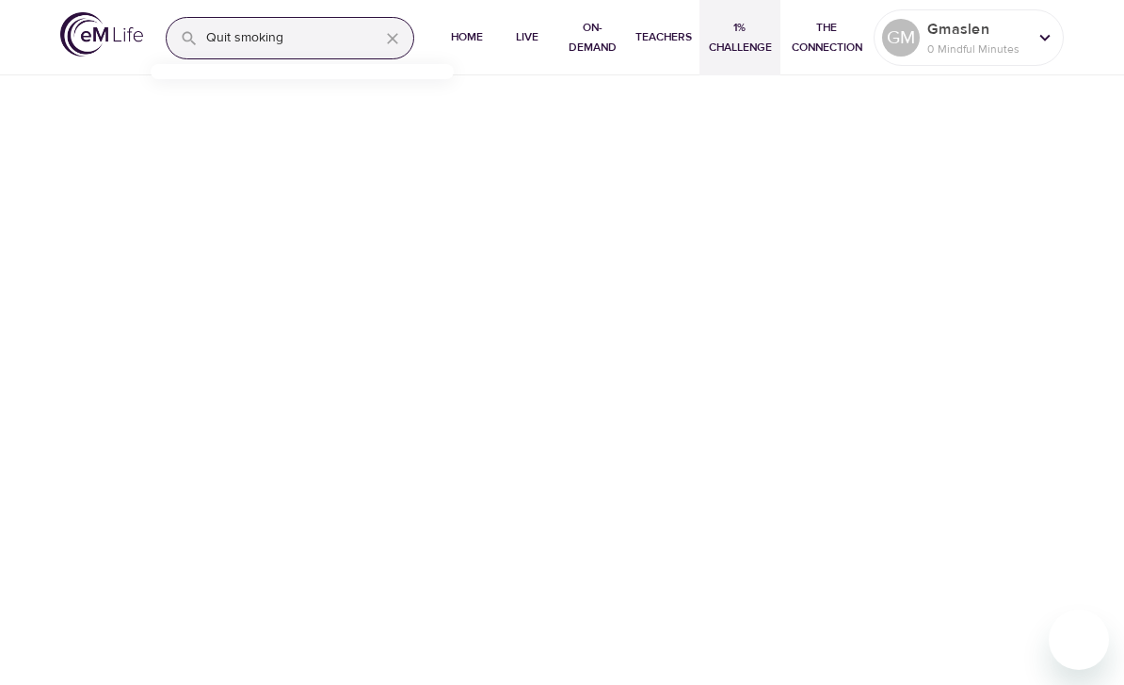
click at [458, 47] on button "Home" at bounding box center [467, 37] width 60 height 75
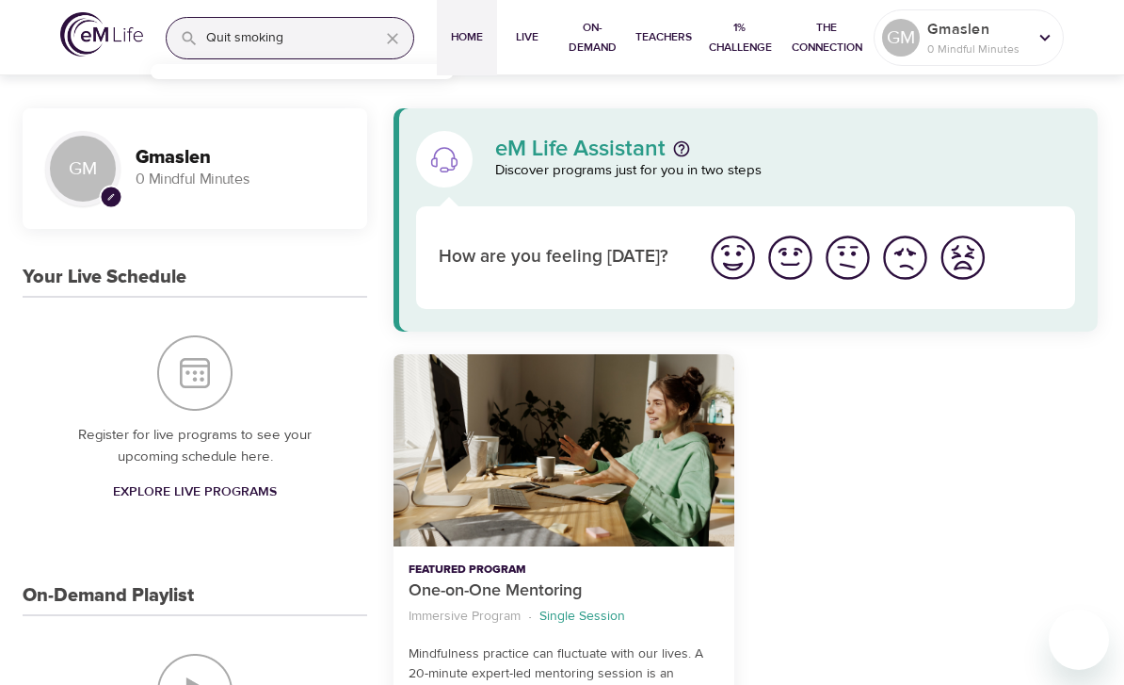
click at [528, 39] on span "Live" at bounding box center [527, 37] width 45 height 20
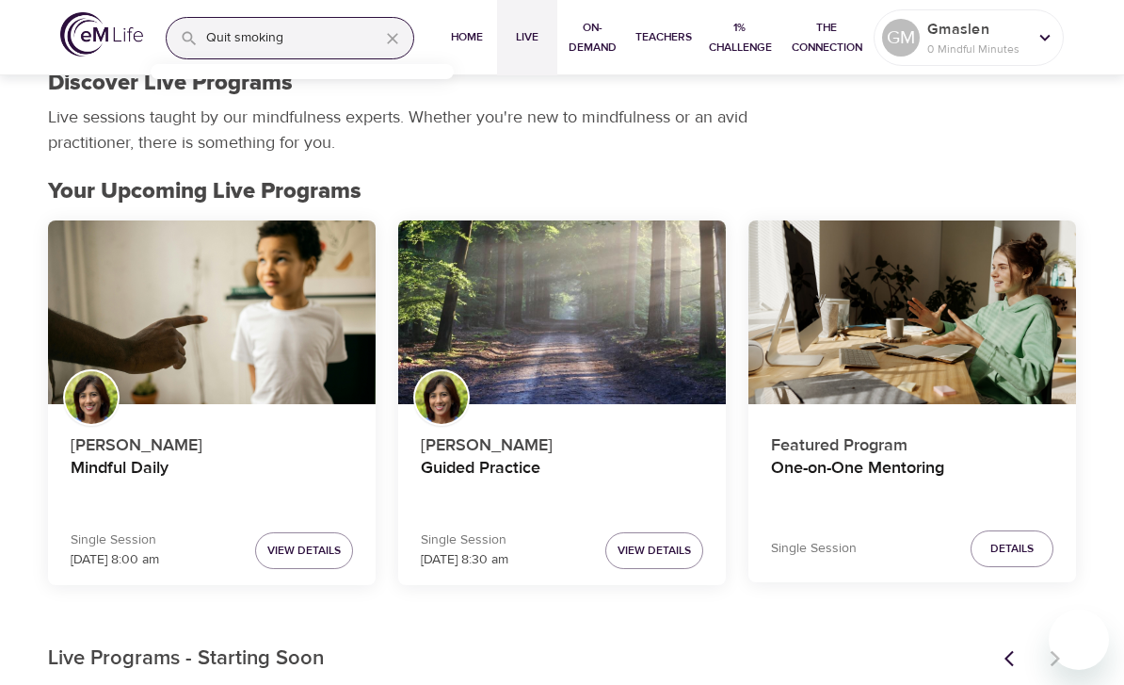
scroll to position [26, 0]
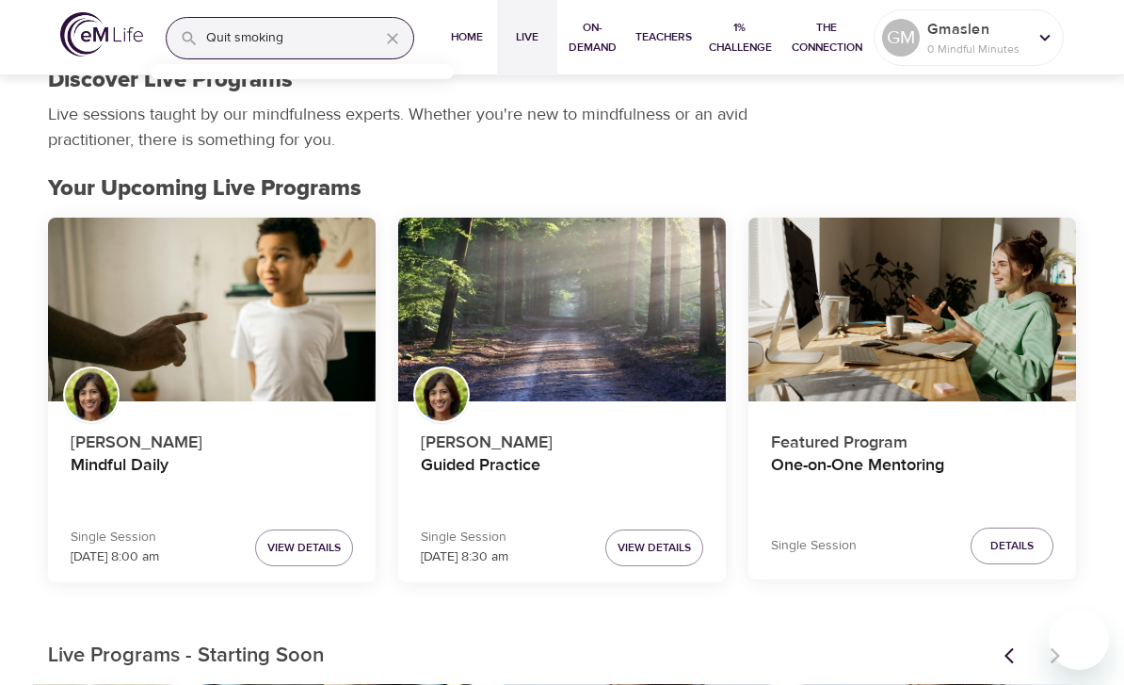
click at [483, 27] on span "Home" at bounding box center [466, 37] width 45 height 20
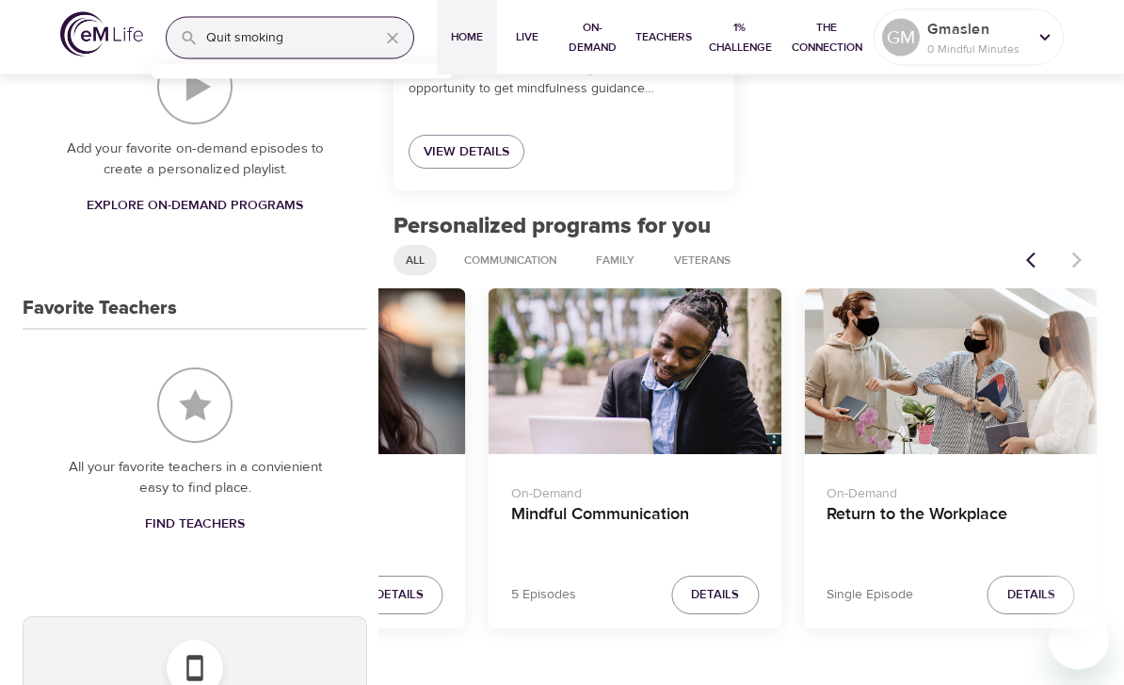
scroll to position [621, 0]
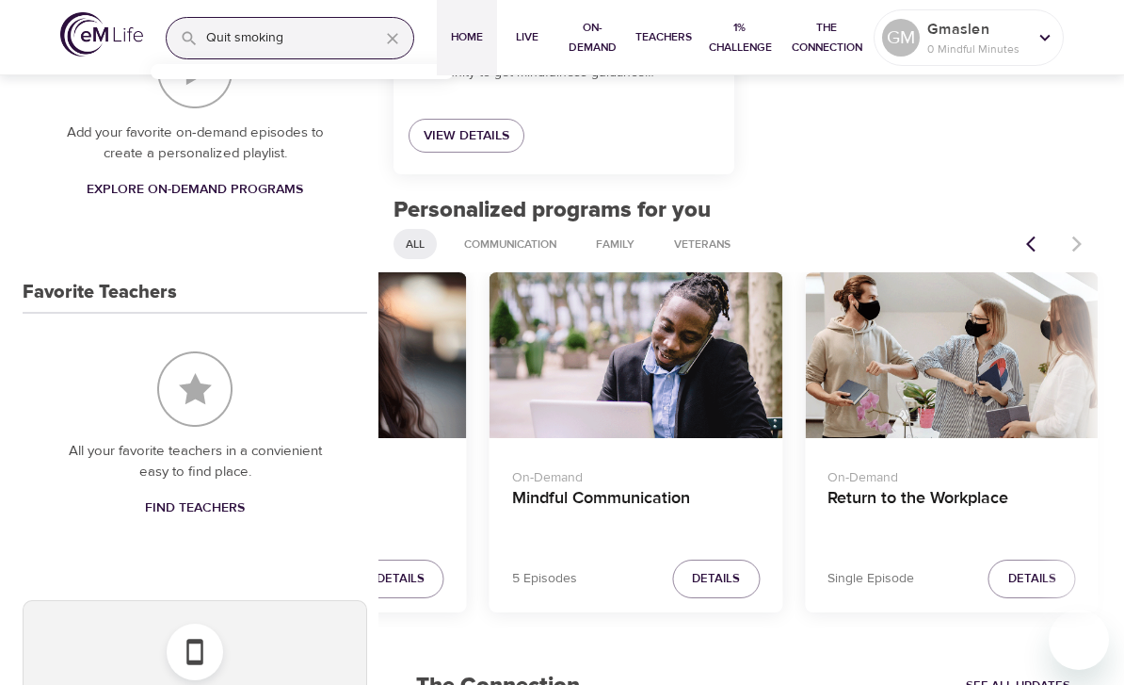
click at [1083, 243] on div at bounding box center [1056, 243] width 83 height 41
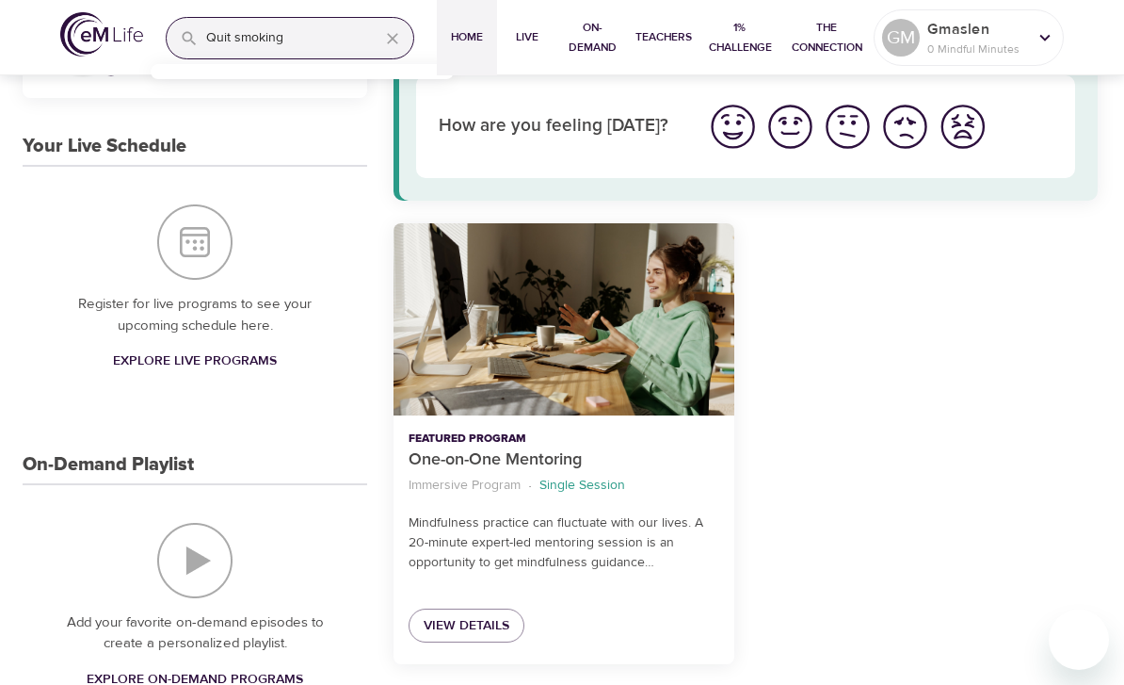
scroll to position [0, 0]
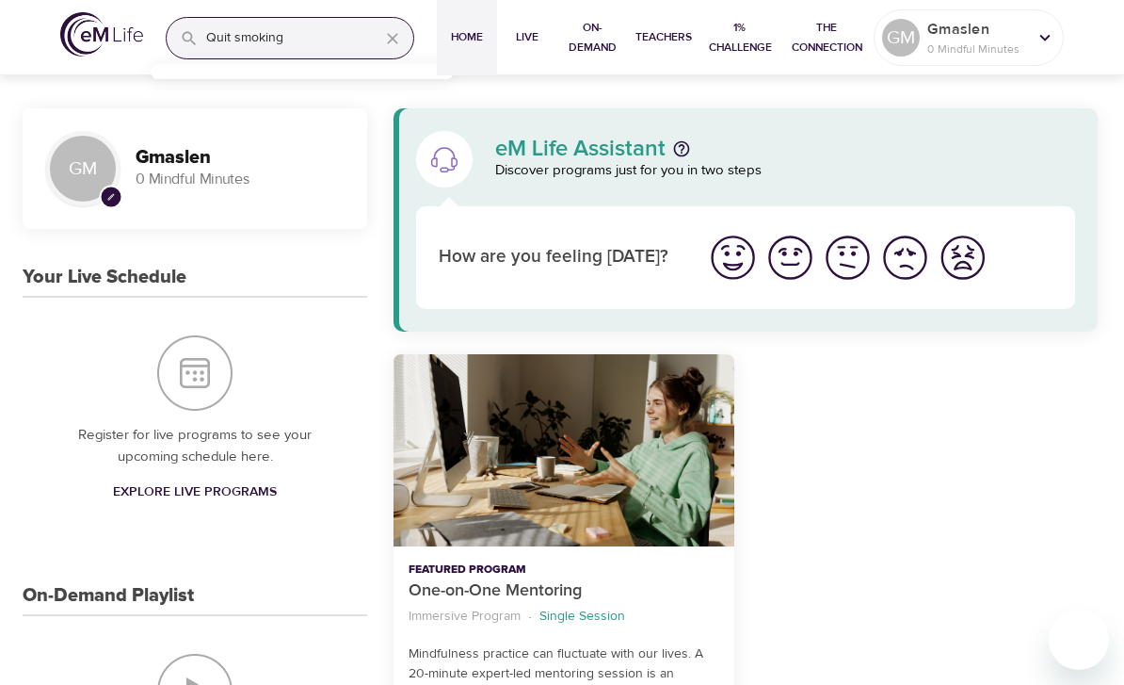
click at [114, 28] on img at bounding box center [101, 34] width 83 height 44
click at [335, 36] on input "Quit smoking" at bounding box center [285, 38] width 158 height 40
click at [399, 25] on button "button" at bounding box center [392, 38] width 41 height 41
click at [227, 36] on input "search" at bounding box center [309, 38] width 207 height 40
type input "Quit smoking"
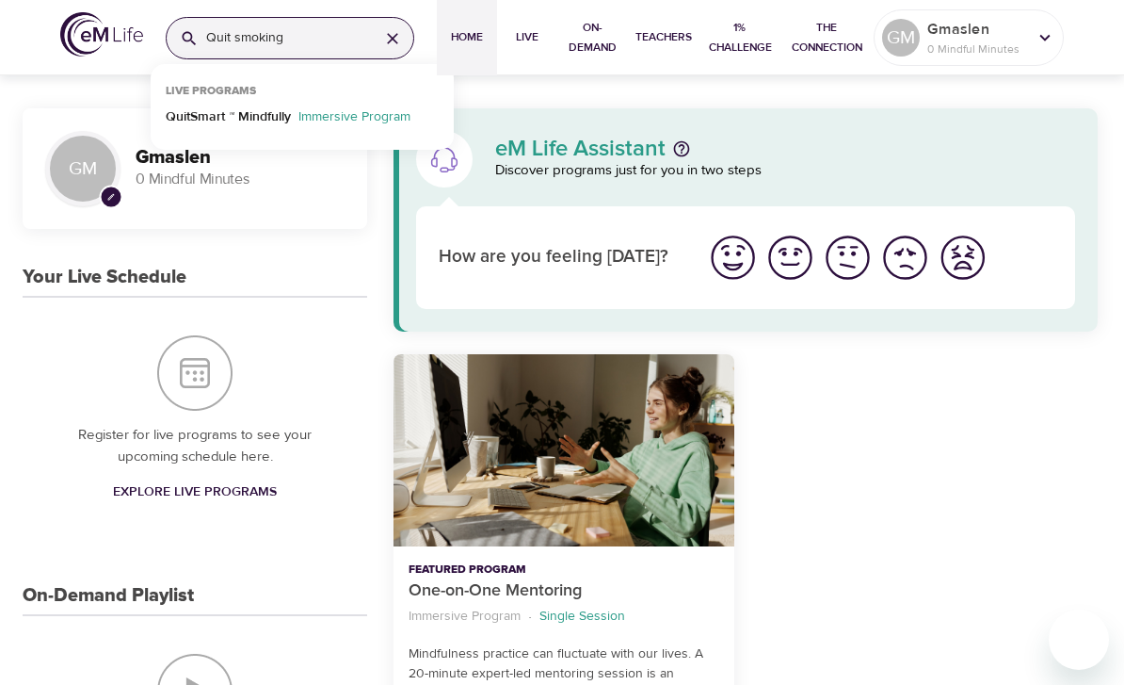
click at [394, 31] on icon "button" at bounding box center [392, 38] width 19 height 19
click at [737, 258] on img "I'm feeling great" at bounding box center [733, 258] width 52 height 52
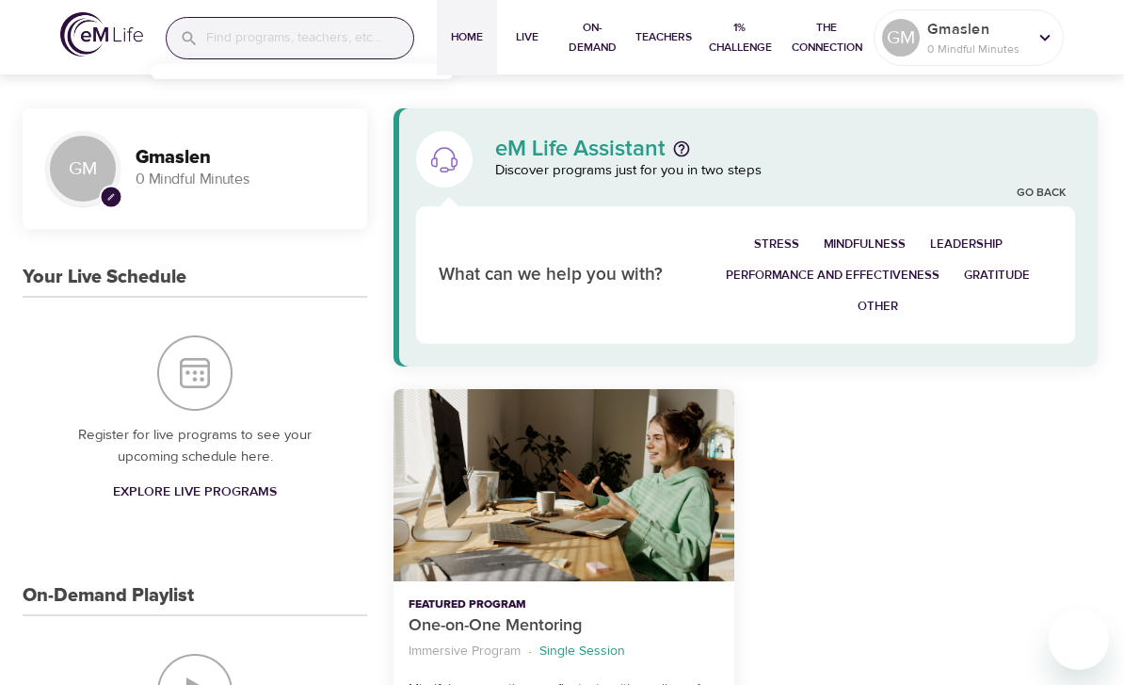
click at [886, 312] on span "Other" at bounding box center [878, 307] width 40 height 22
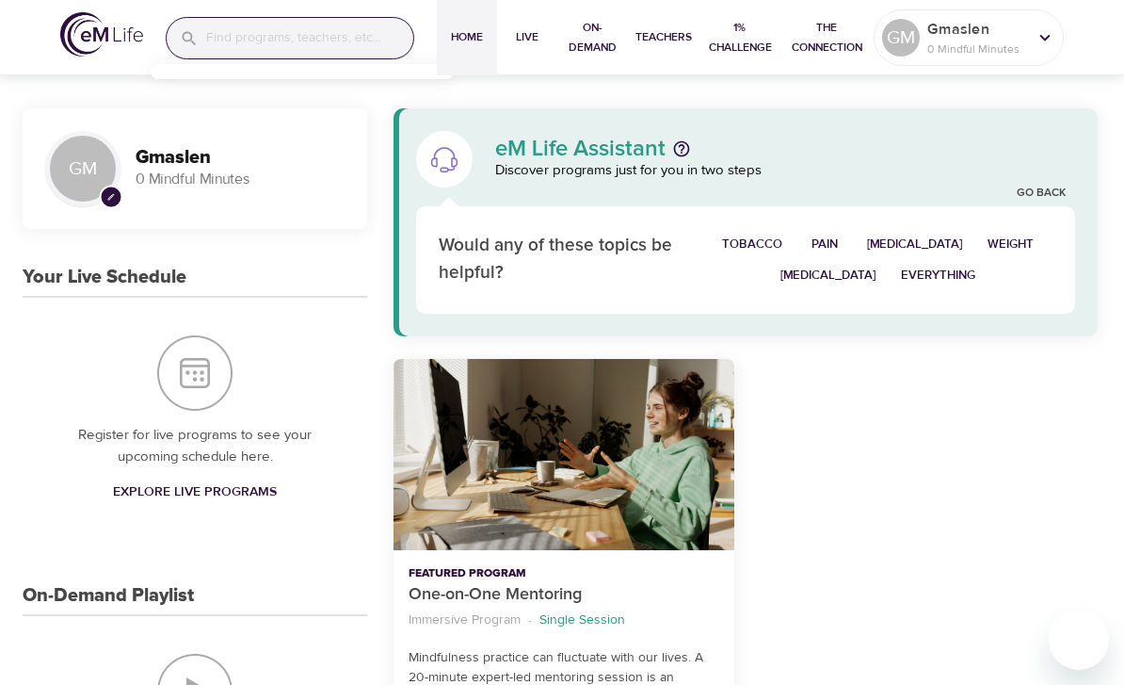
click at [777, 248] on span "Tobacco" at bounding box center [752, 245] width 60 height 22
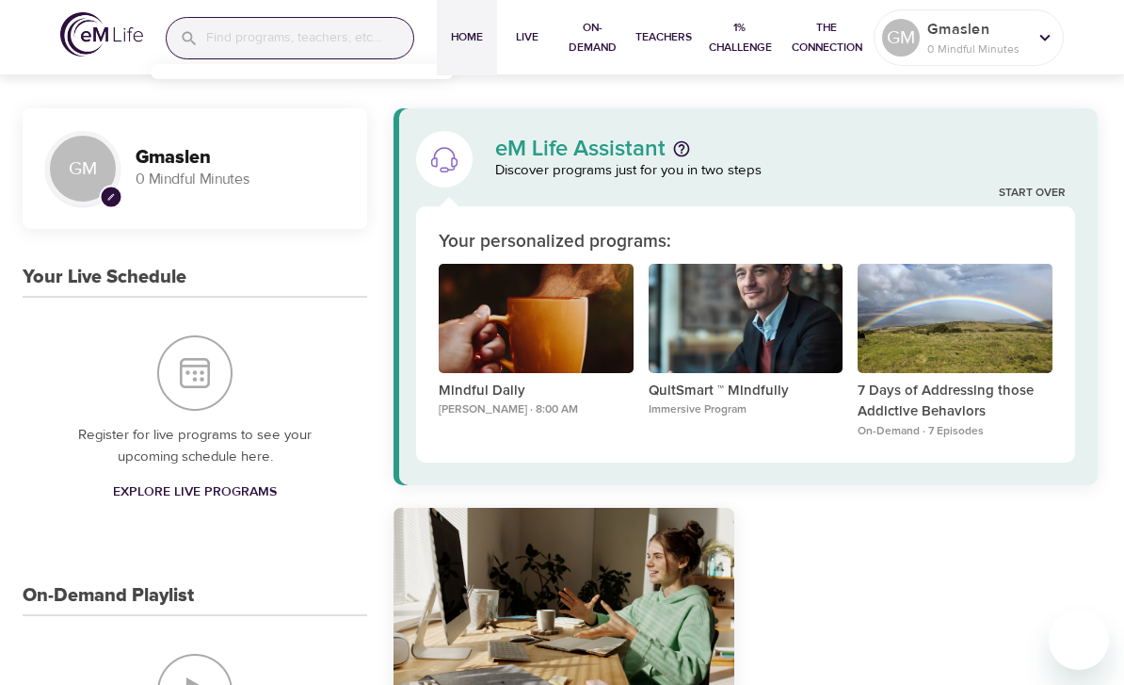
click at [540, 331] on div "Mindful Daily" at bounding box center [536, 318] width 195 height 109
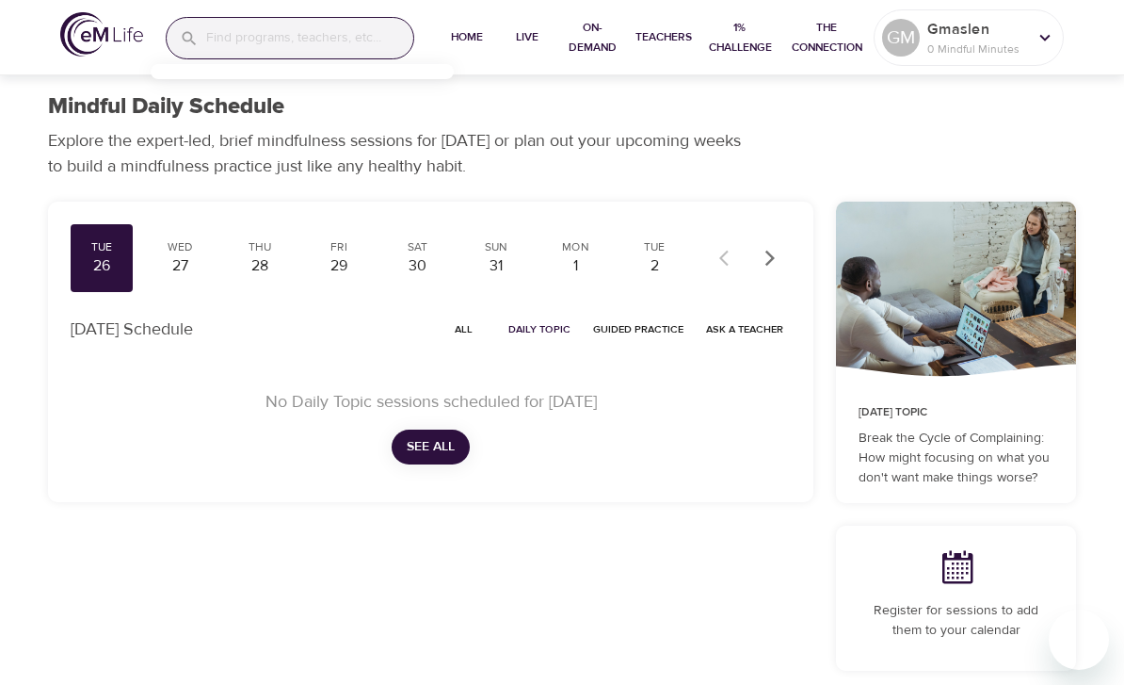
click at [187, 267] on div "27" at bounding box center [180, 266] width 47 height 22
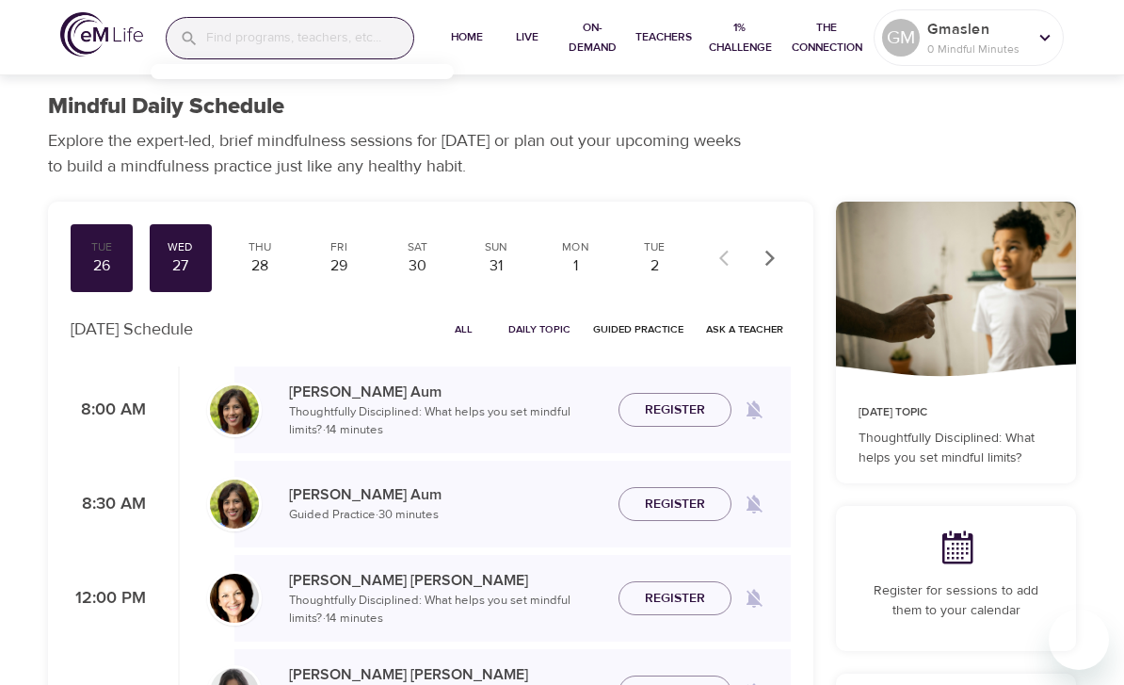
click at [268, 263] on div "28" at bounding box center [259, 266] width 47 height 22
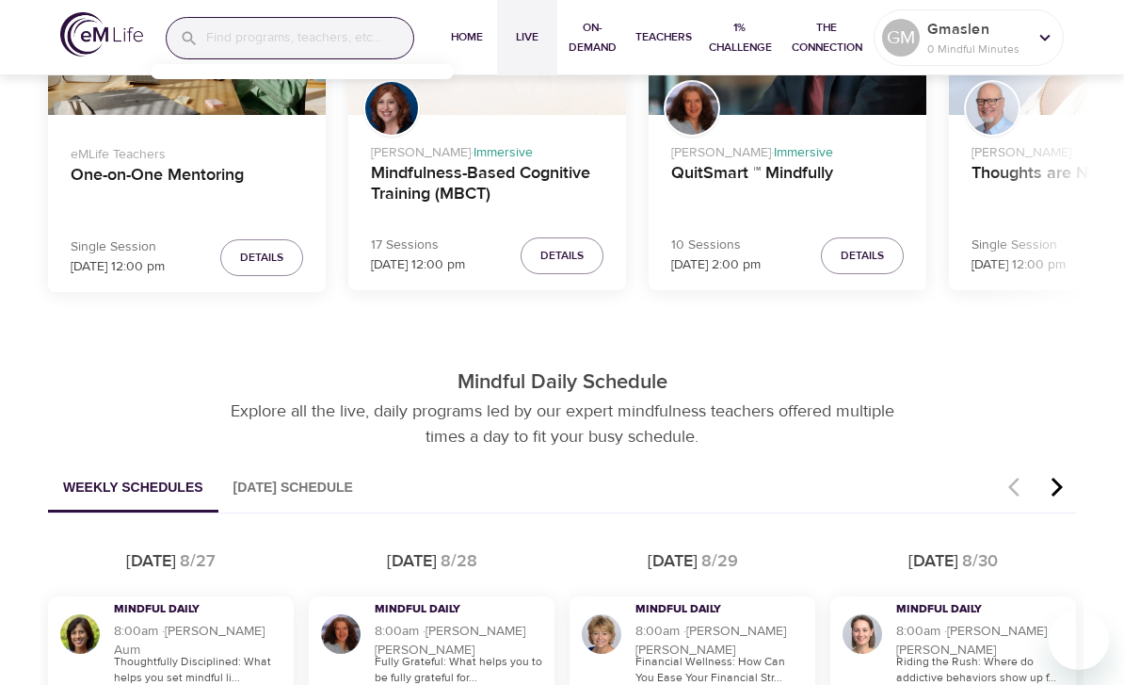
scroll to position [751, 0]
click at [1069, 481] on icon "button" at bounding box center [1057, 487] width 28 height 23
click at [1068, 483] on icon "button" at bounding box center [1057, 487] width 28 height 23
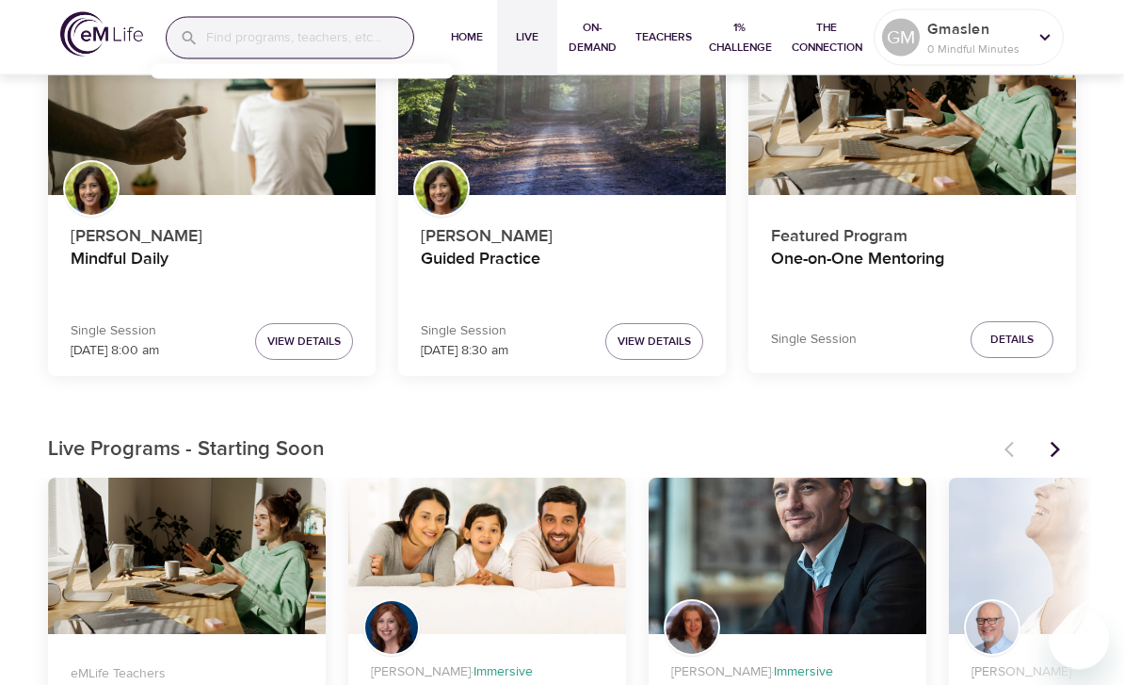
scroll to position [233, 0]
click at [1061, 445] on icon "Next items" at bounding box center [1055, 449] width 19 height 19
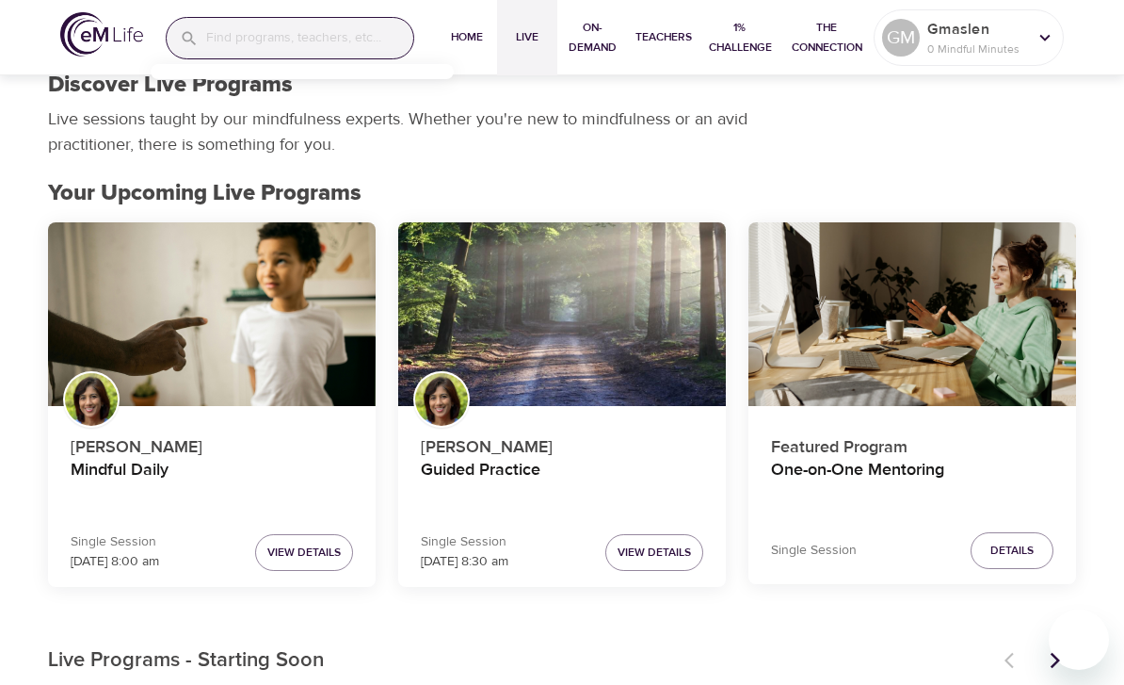
scroll to position [0, 0]
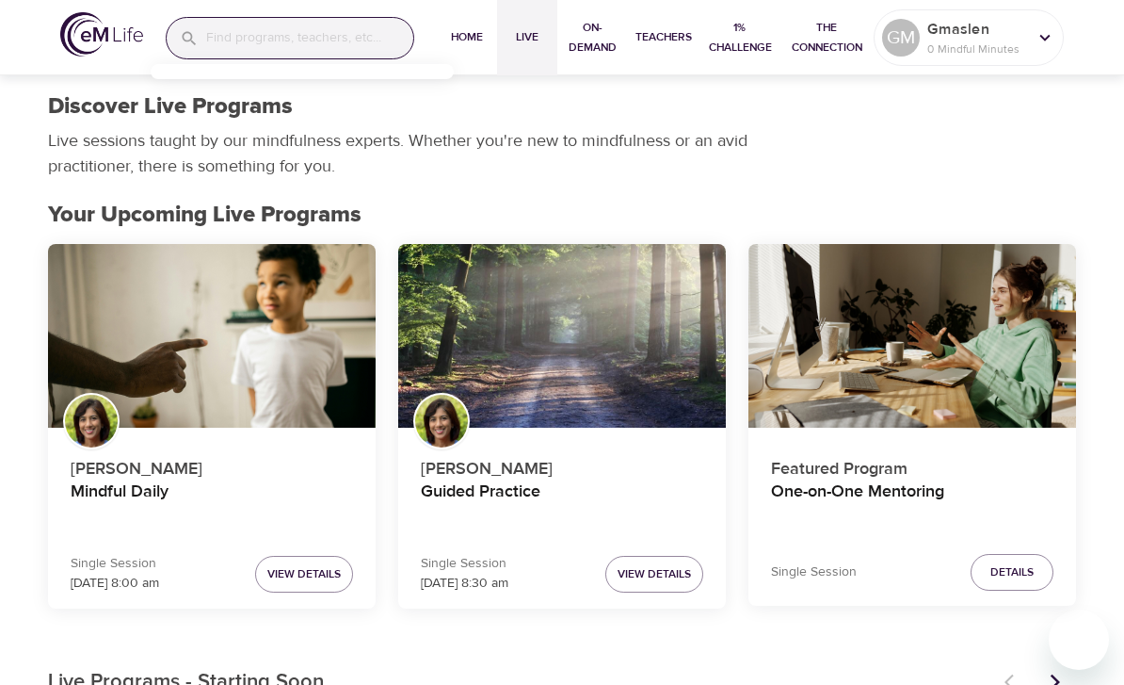
click at [528, 34] on span "Live" at bounding box center [527, 37] width 45 height 20
click at [466, 38] on span "Home" at bounding box center [466, 37] width 45 height 20
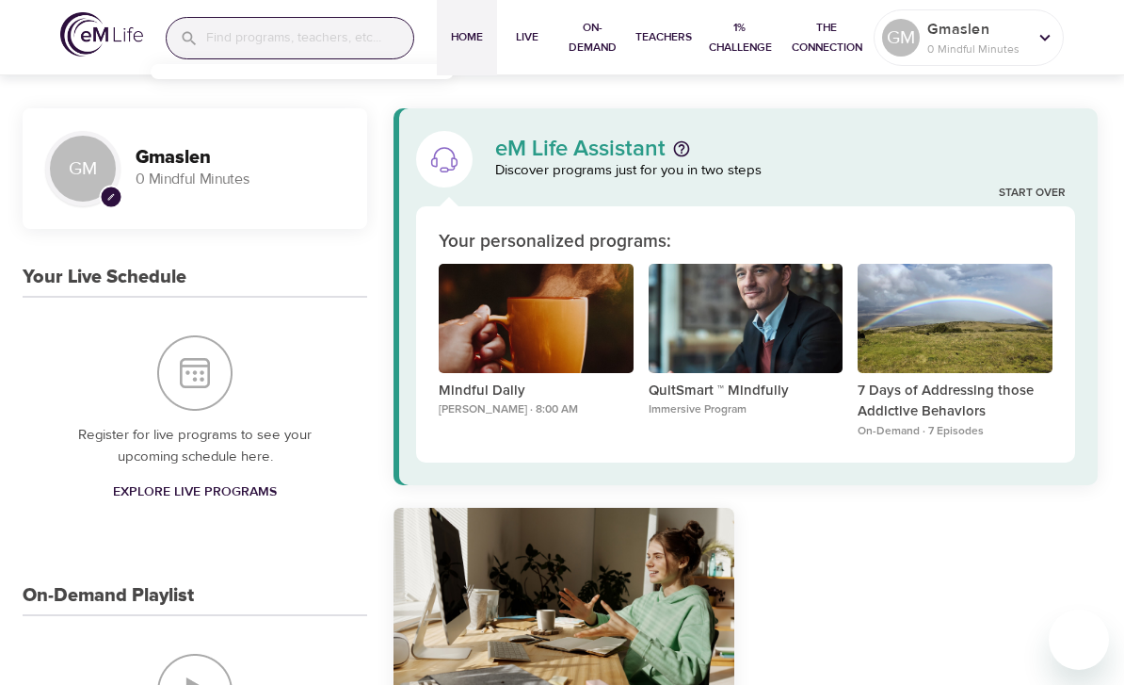
click at [1032, 193] on link "Start Over" at bounding box center [1032, 194] width 67 height 16
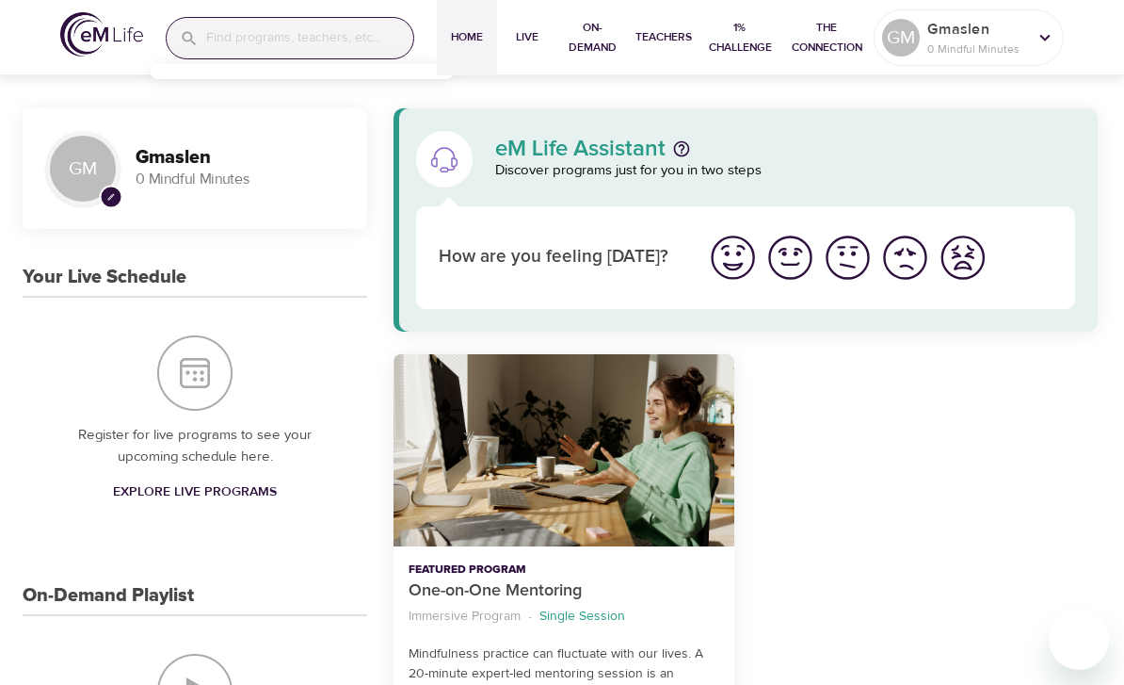
click at [745, 255] on img "I'm feeling great" at bounding box center [733, 258] width 52 height 52
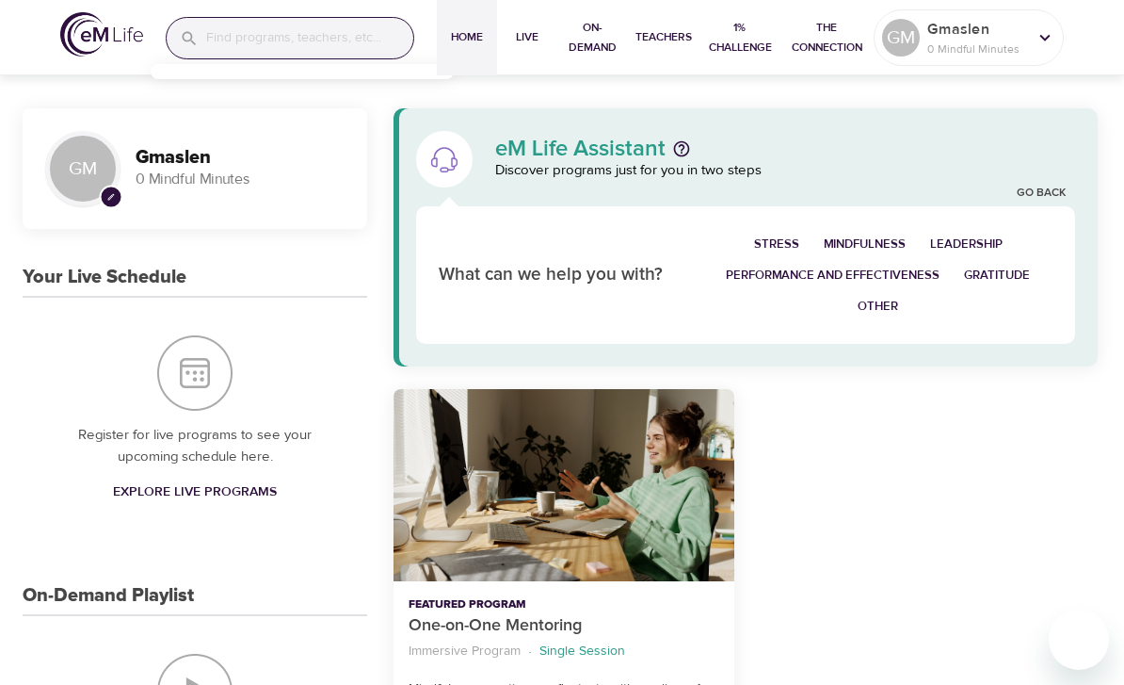
click at [895, 316] on button "Other" at bounding box center [878, 306] width 65 height 31
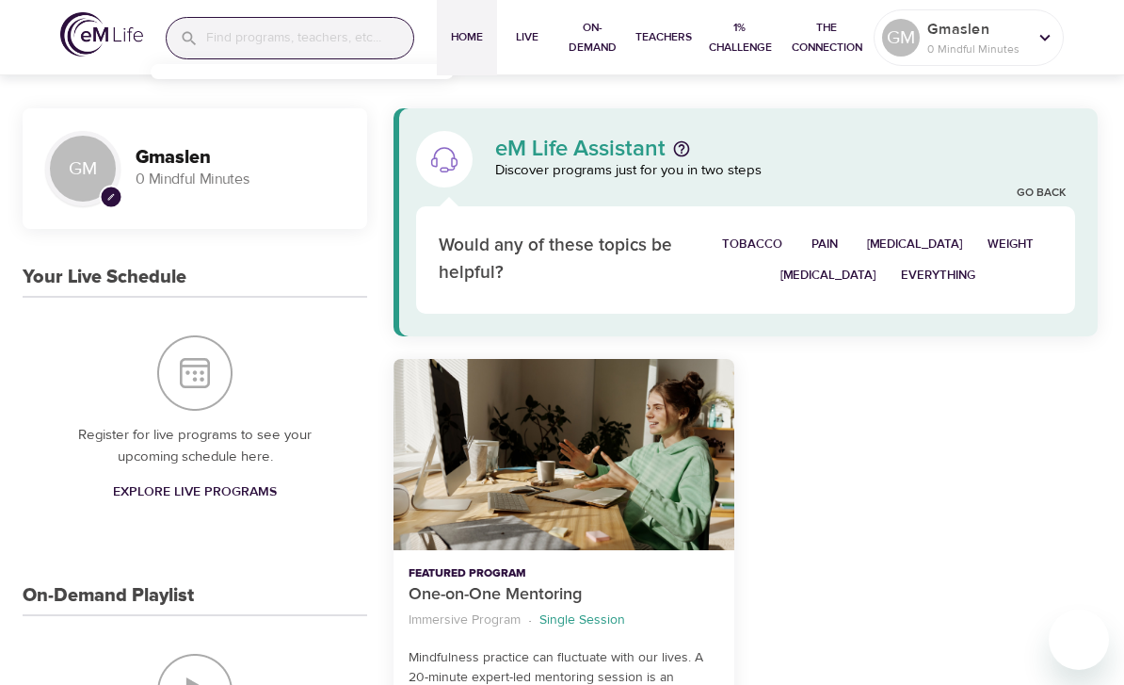
click at [783, 243] on span "Tobacco" at bounding box center [752, 245] width 60 height 22
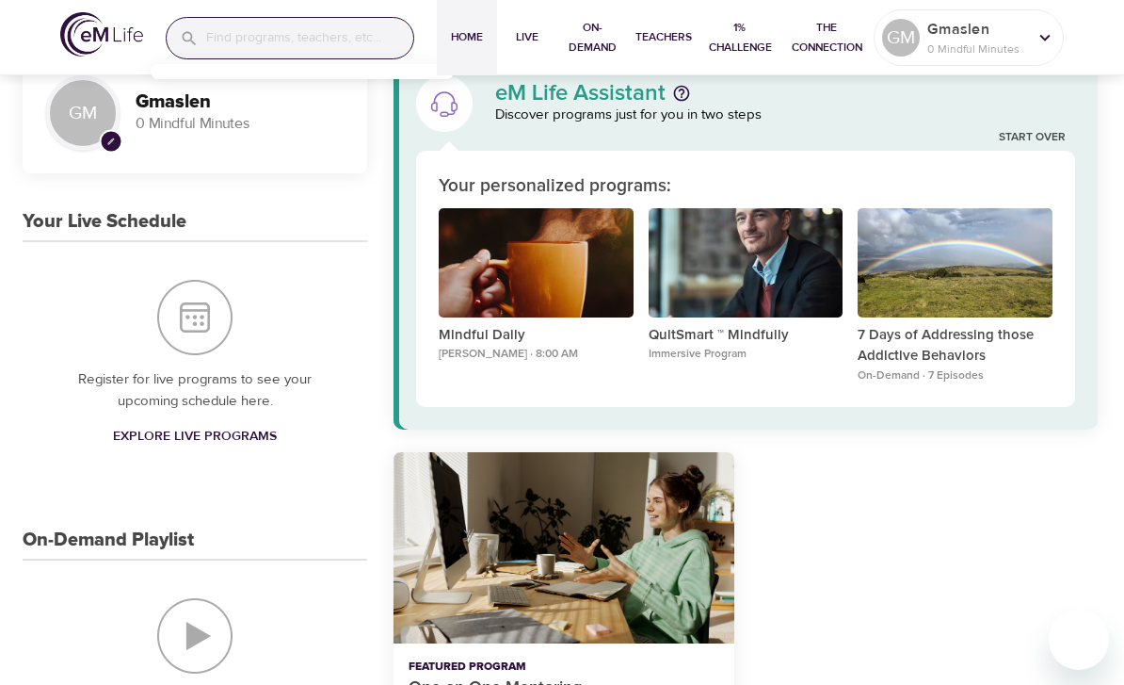
scroll to position [54, 0]
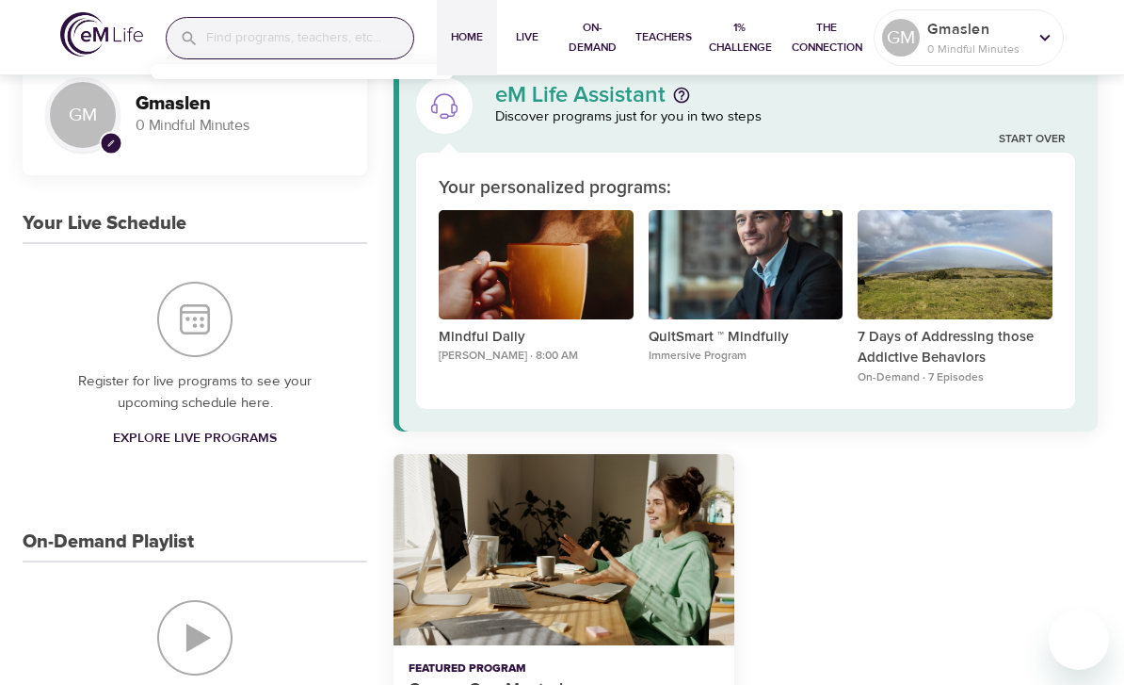
click at [965, 280] on div "7 Days of Addressing those Addictive Behaviors" at bounding box center [955, 264] width 195 height 109
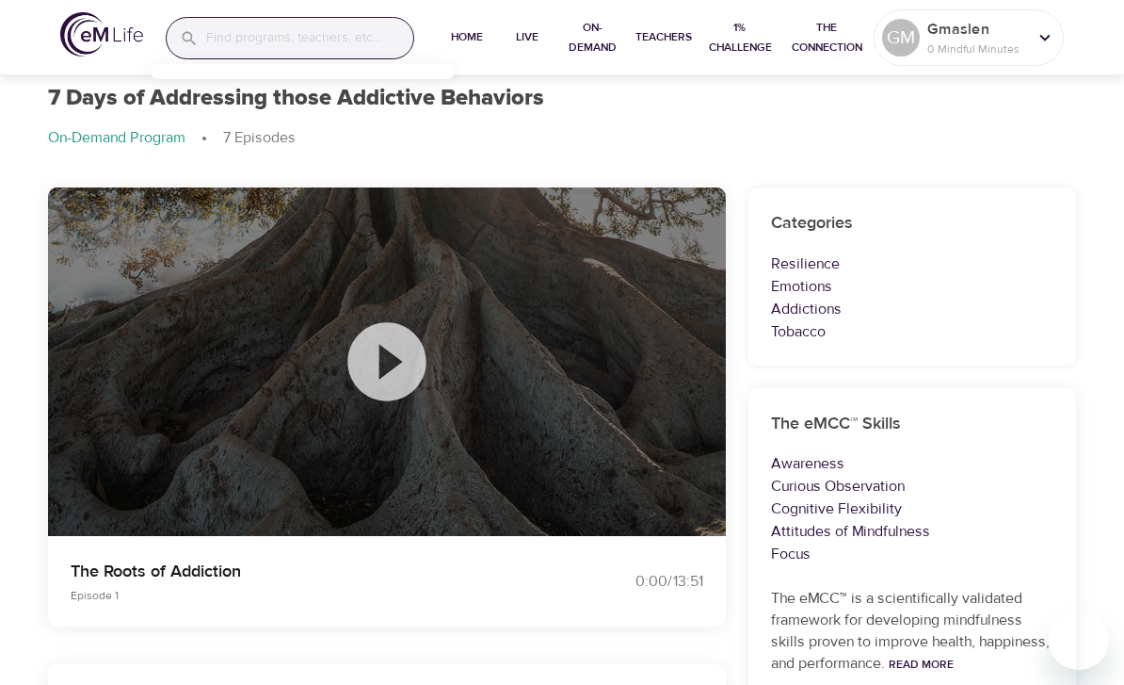
click at [396, 355] on icon at bounding box center [386, 361] width 78 height 78
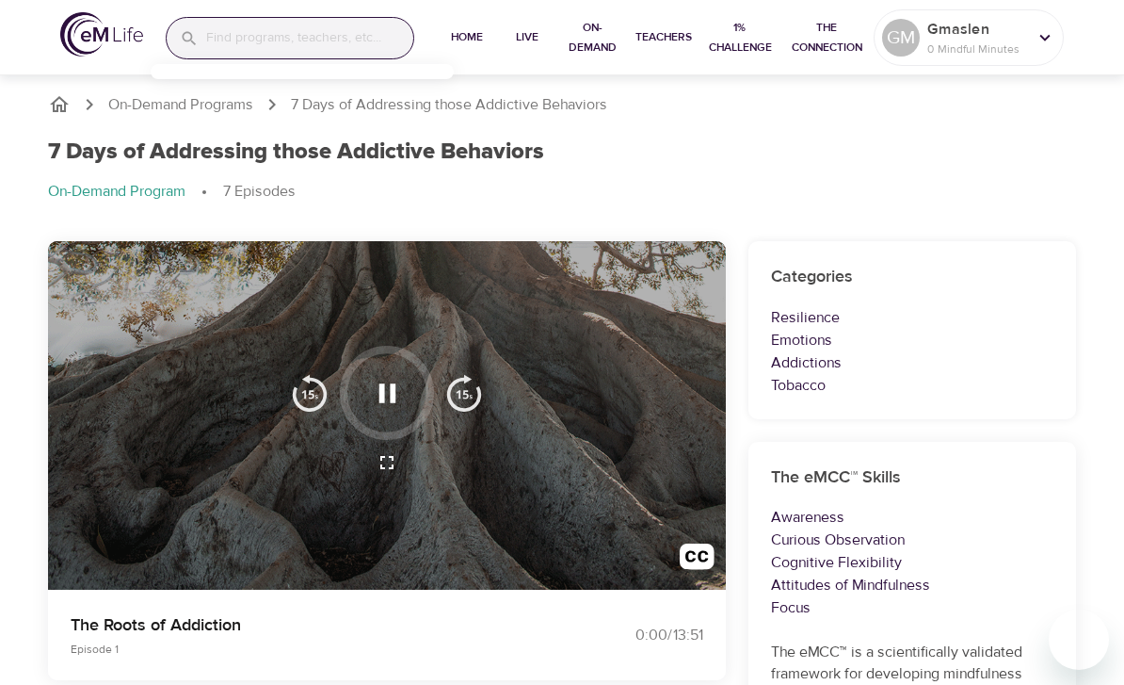
click at [396, 396] on icon "button" at bounding box center [387, 393] width 33 height 33
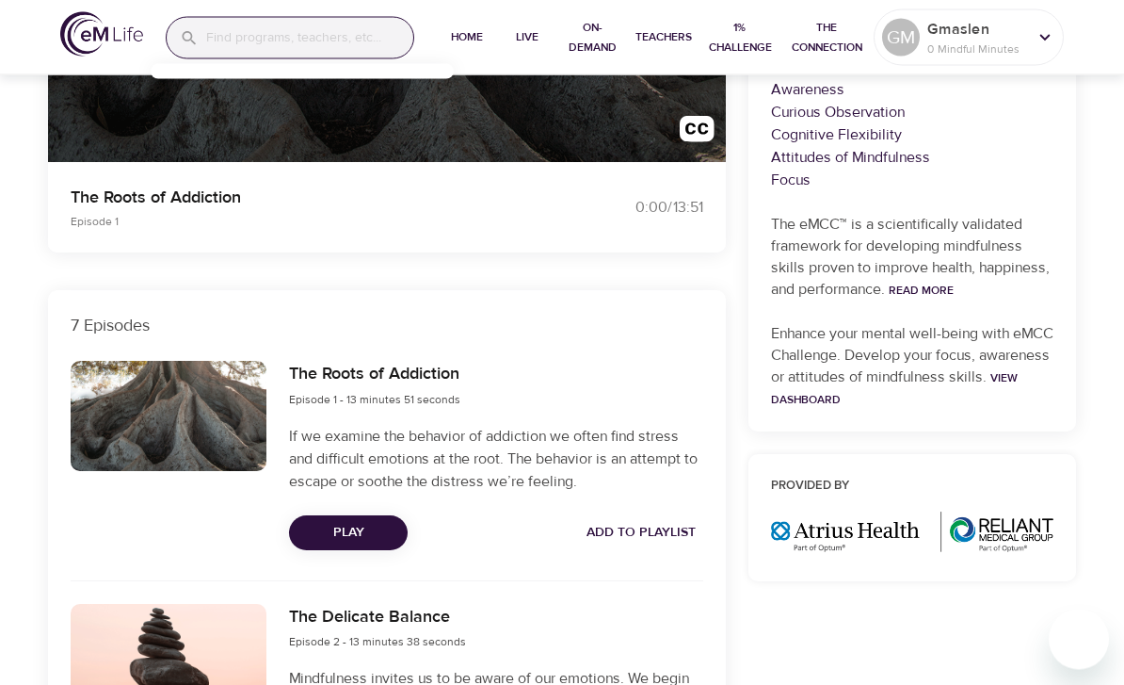
scroll to position [428, 0]
click at [358, 526] on span "Play" at bounding box center [348, 533] width 89 height 24
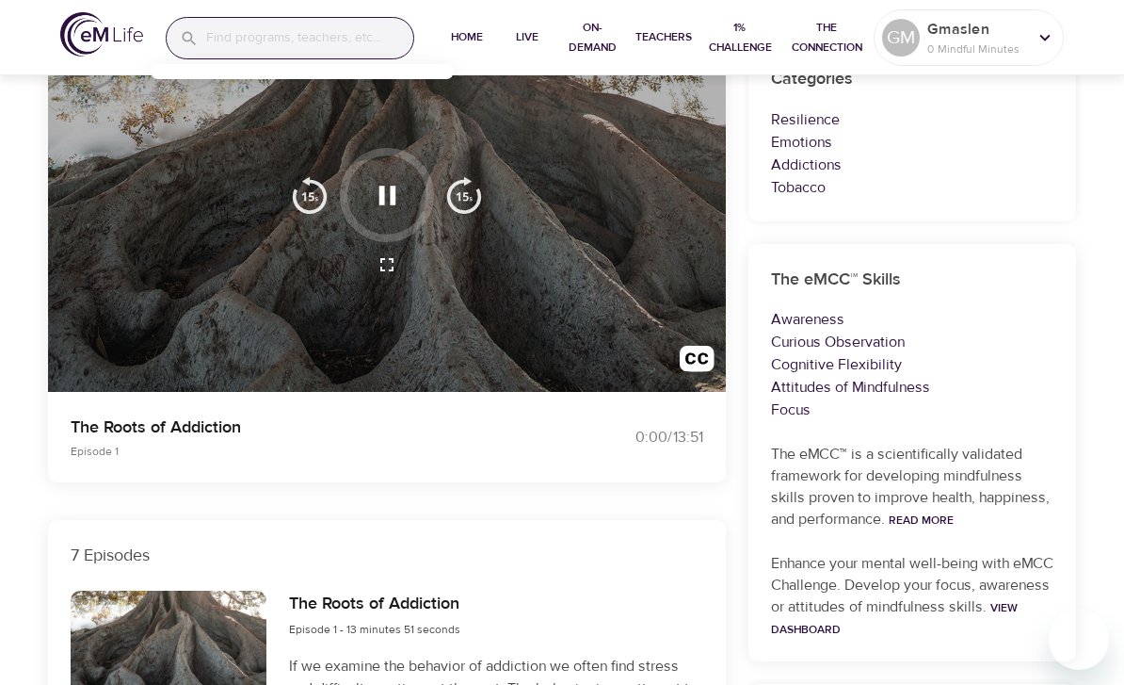
scroll to position [0, 0]
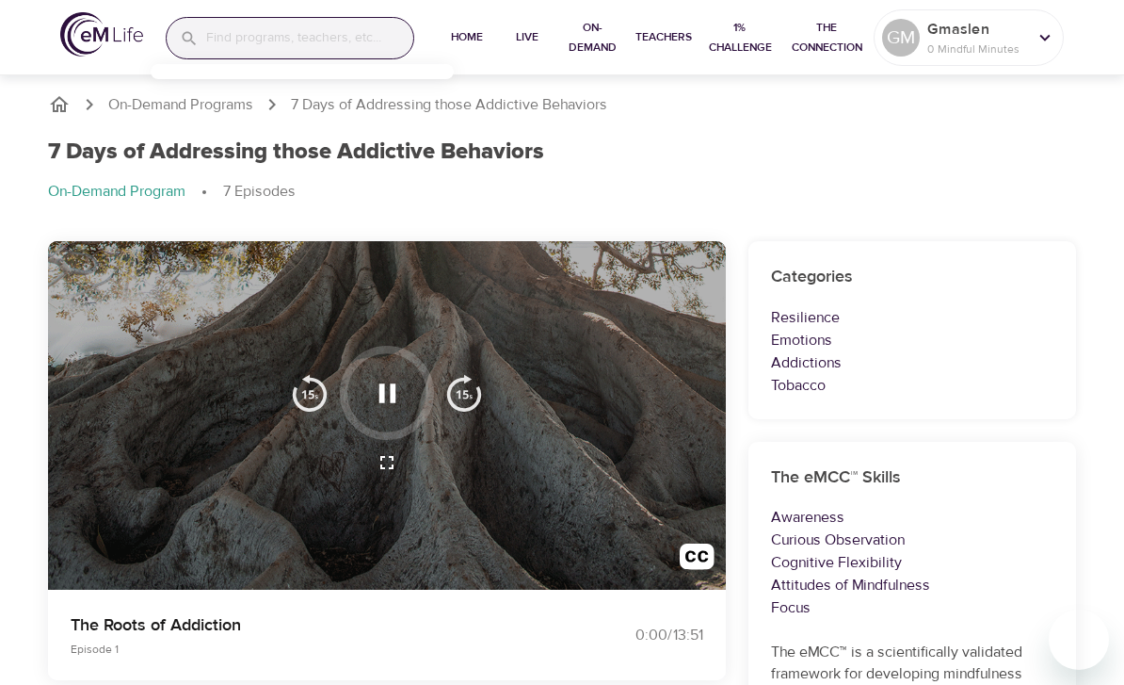
click at [402, 387] on icon "button" at bounding box center [387, 393] width 33 height 33
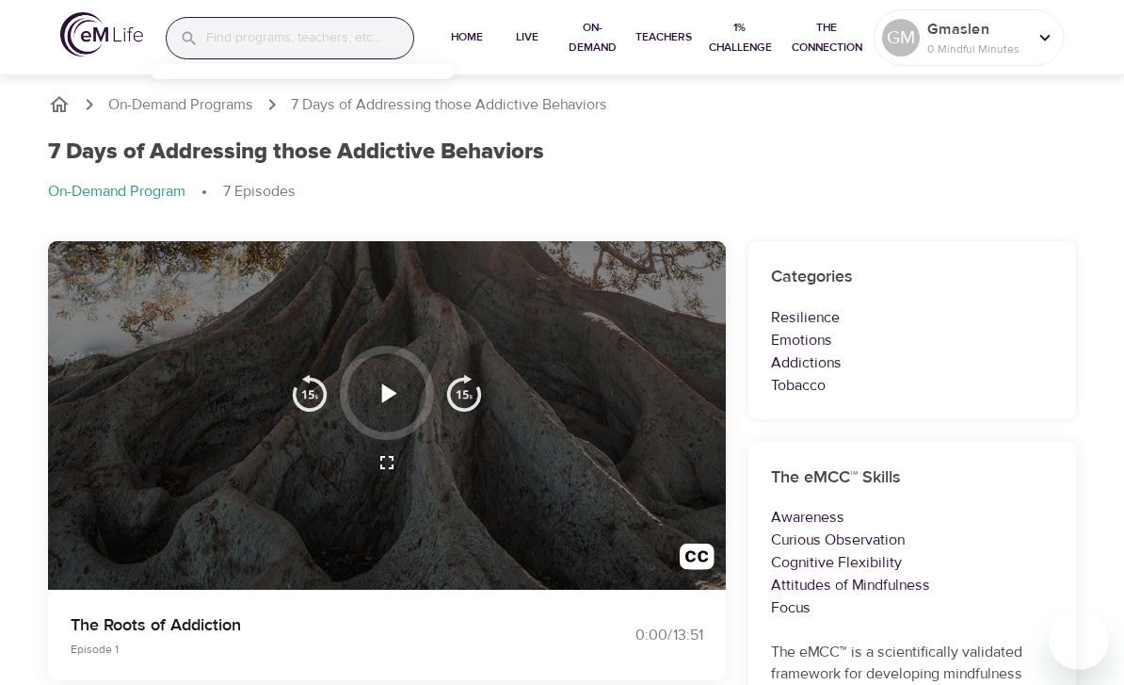
click at [388, 402] on icon "button" at bounding box center [387, 393] width 33 height 33
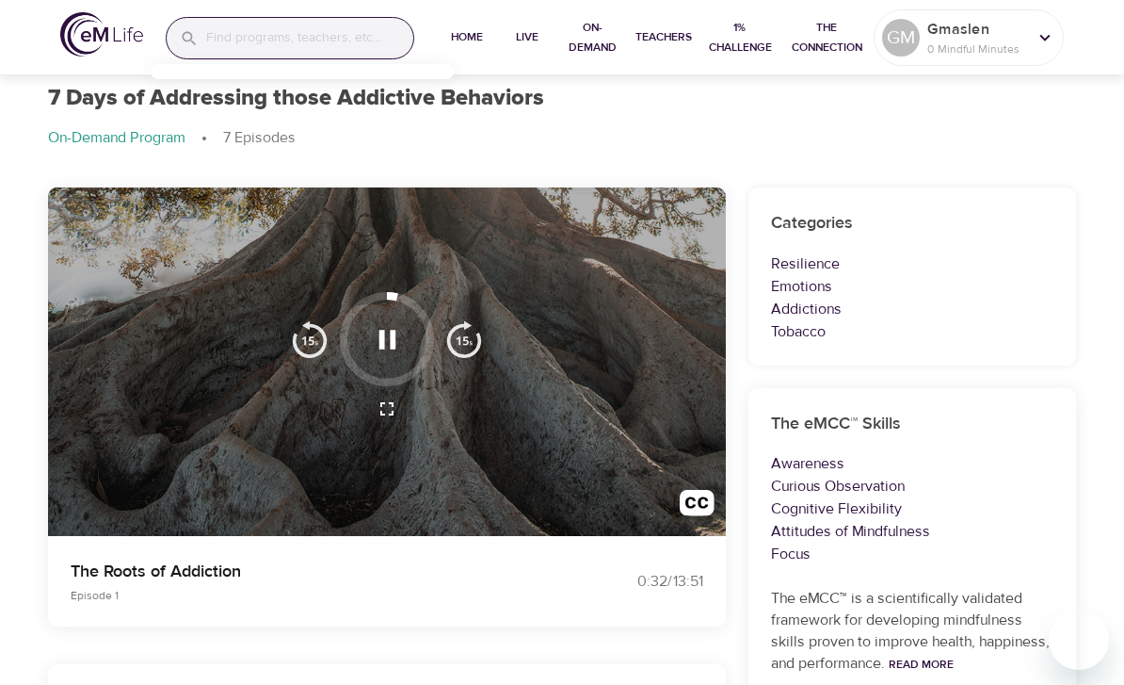
scroll to position [50, 0]
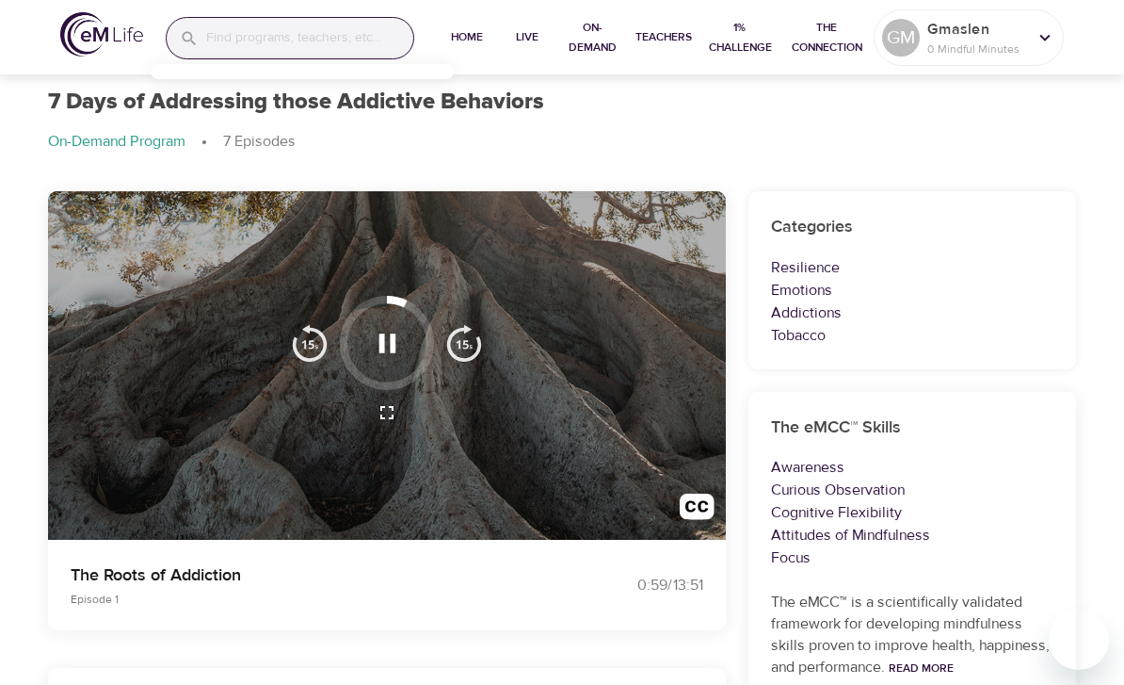
click at [391, 337] on icon "button" at bounding box center [387, 342] width 17 height 19
